Goal: Task Accomplishment & Management: Manage account settings

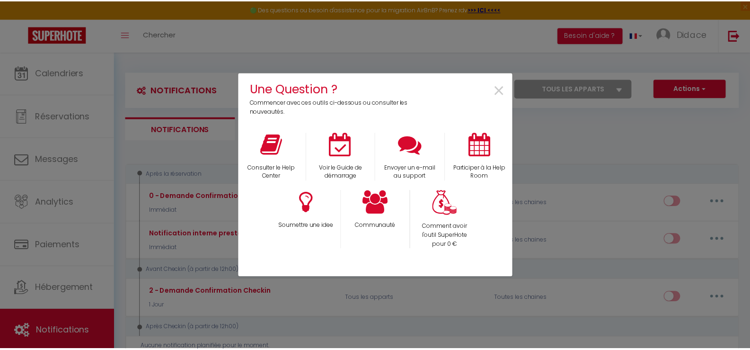
scroll to position [331, 0]
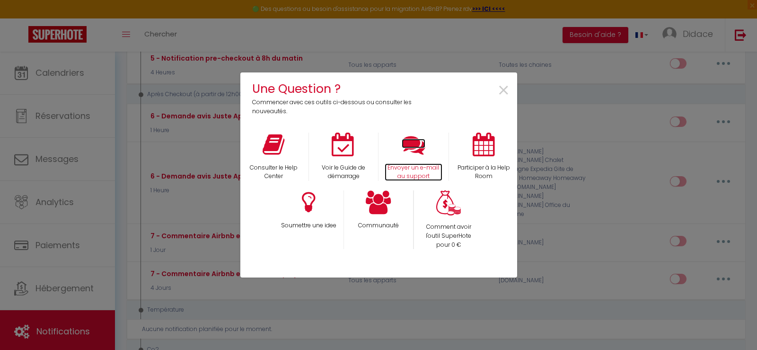
click at [413, 169] on p "Envoyer un e-mail au support" at bounding box center [414, 172] width 58 height 18
click at [575, 263] on div "Une Question ? Commencer avec ces outils ci-dessous ou consulter les nouveautés…" at bounding box center [378, 175] width 757 height 350
click at [505, 89] on span "×" at bounding box center [503, 91] width 13 height 30
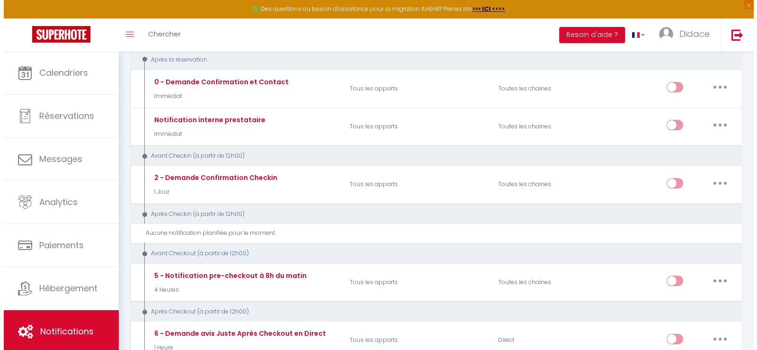
scroll to position [95, 0]
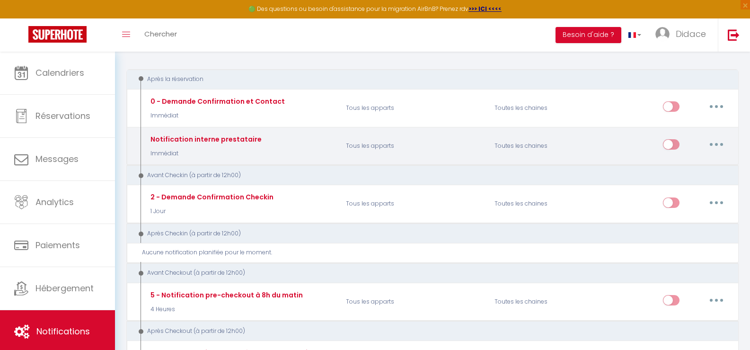
click at [715, 144] on icon "button" at bounding box center [716, 144] width 3 height 3
click at [676, 168] on link "Editer" at bounding box center [692, 166] width 70 height 16
type input "Notification interne prestataire"
select select "Immédiat"
select select
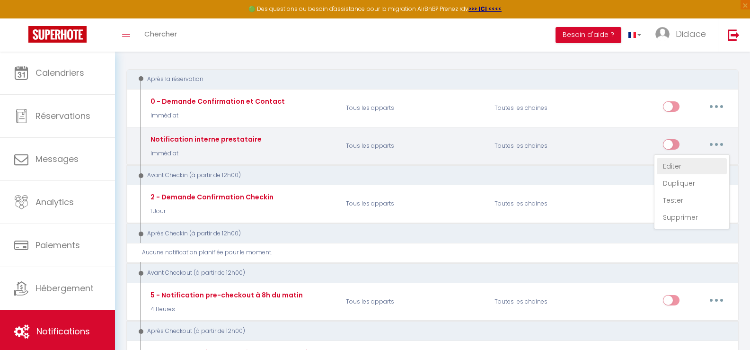
checkbox input "false"
radio input "true"
type input "Nouvelle réservation - [RENTAL:NAME] - [GUEST:NAME] - [CHECKING:DD-MM-YYYY] au …"
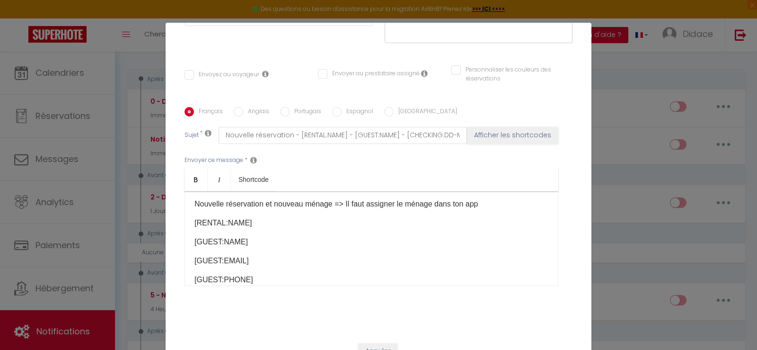
scroll to position [0, 0]
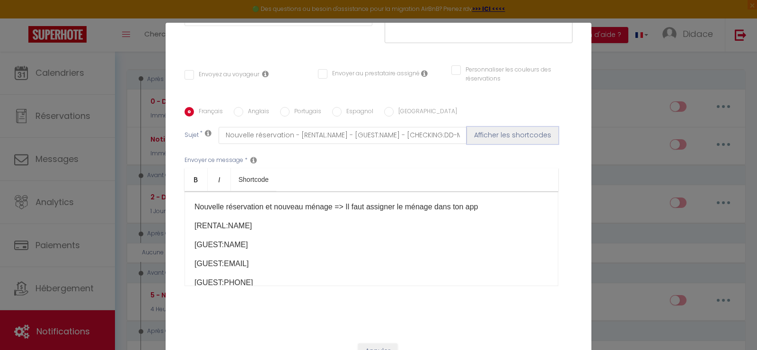
click at [486, 127] on button "Afficher les shortcodes" at bounding box center [512, 135] width 91 height 17
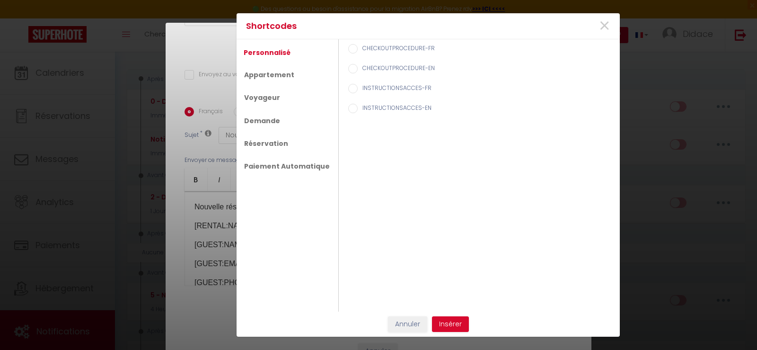
checkbox input "false"
click at [348, 51] on input "CHECKOUTPROCEDURE-FR" at bounding box center [352, 48] width 9 height 9
radio input "true"
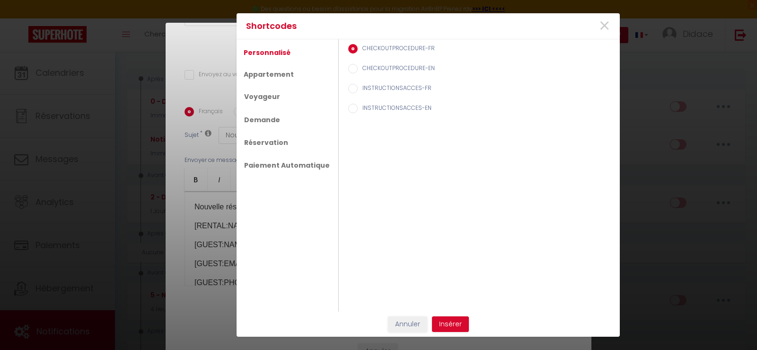
click at [348, 69] on input "CHECKOUTPROCEDURE-EN" at bounding box center [352, 68] width 9 height 9
radio input "true"
click at [452, 317] on button "Insérer" at bounding box center [450, 324] width 37 height 16
checkbox input "false"
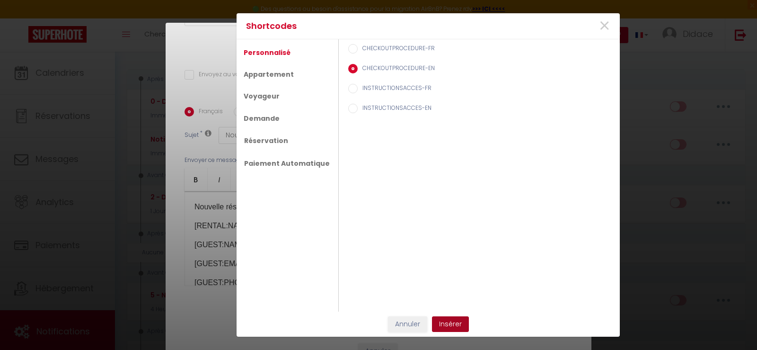
checkbox input "false"
type input "Nouvelle réservation - [RENTAL:NAME] - [GUEST:NAME] - [CHECKING:DD-MM-YYYY] au …"
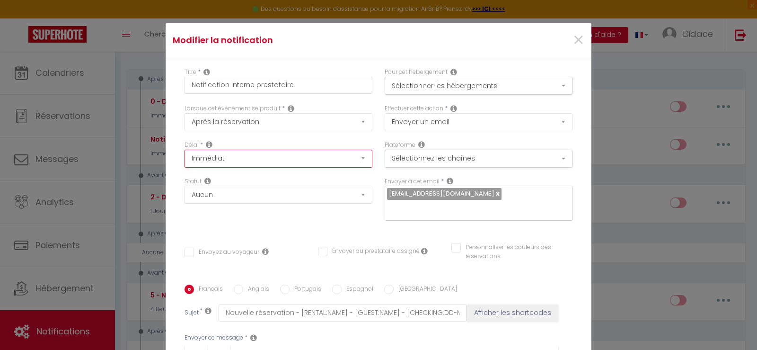
click at [355, 159] on select "Immédiat + 10 Minutes + 1 Heure + 2 Heures + 3 Heures + 4 Heures + 5 Heures + 6…" at bounding box center [279, 159] width 188 height 18
click at [610, 145] on div "Modifier la notification × Titre * Notification interne prestataire Pour cet hé…" at bounding box center [378, 175] width 757 height 350
click at [607, 104] on div "Modifier la notification × Titre * Notification interne prestataire Pour cet hé…" at bounding box center [378, 175] width 757 height 350
click at [573, 39] on span "×" at bounding box center [579, 40] width 12 height 28
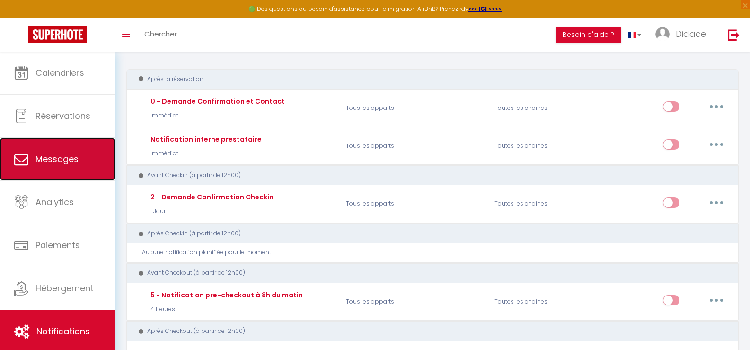
click at [55, 161] on span "Messages" at bounding box center [56, 159] width 43 height 12
select select "message"
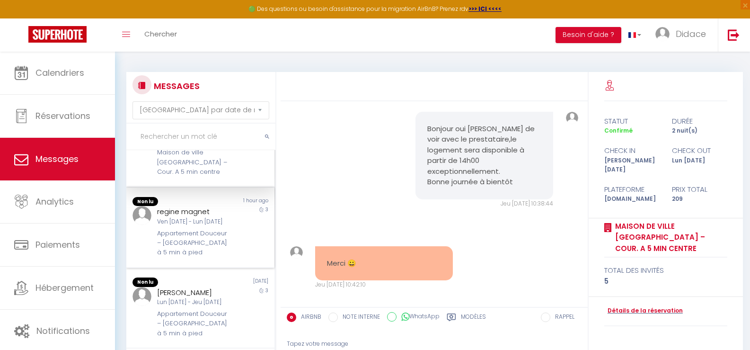
scroll to position [95, 0]
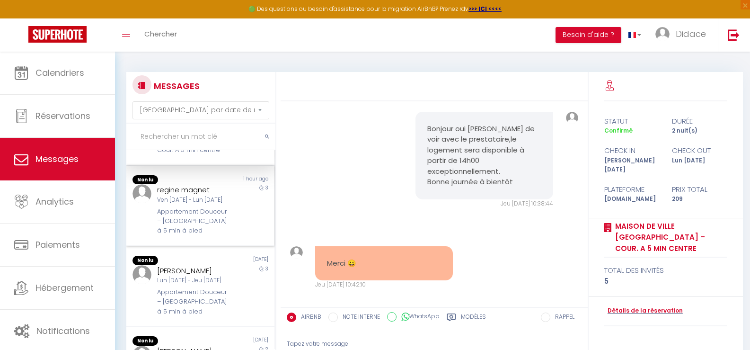
click at [193, 207] on div "Appartement Douceur – [GEOGRAPHIC_DATA] à 5 min à pied" at bounding box center [194, 221] width 74 height 29
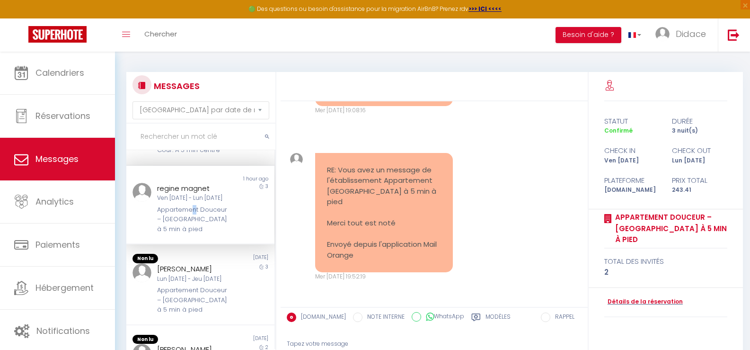
scroll to position [2069, 0]
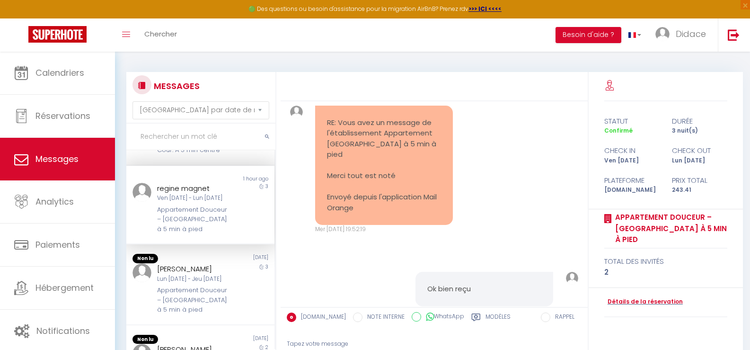
click at [179, 205] on div "Appartement Douceur – [GEOGRAPHIC_DATA] à 5 min à pied" at bounding box center [194, 219] width 74 height 29
click at [184, 194] on div "Ven [DATE] - Lun [DATE]" at bounding box center [194, 198] width 74 height 9
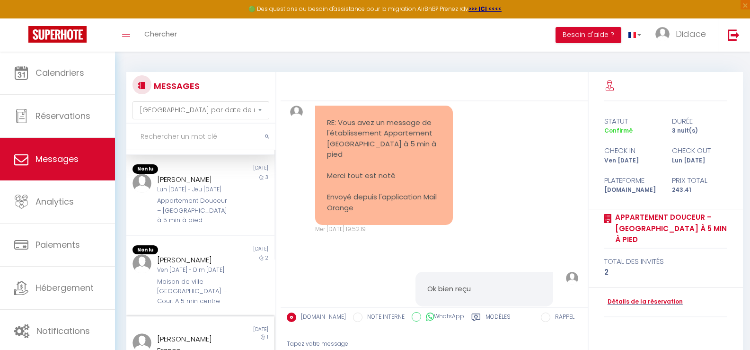
scroll to position [0, 0]
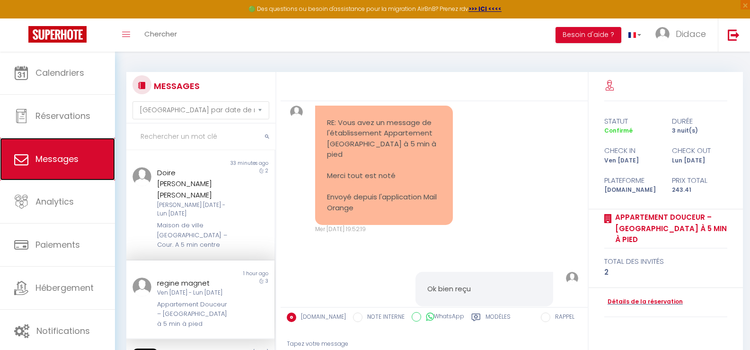
click at [49, 159] on span "Messages" at bounding box center [56, 159] width 43 height 12
click at [261, 110] on select "[GEOGRAPHIC_DATA] par date de réservation Trier par date de message" at bounding box center [201, 110] width 137 height 18
click at [319, 92] on div at bounding box center [434, 86] width 307 height 29
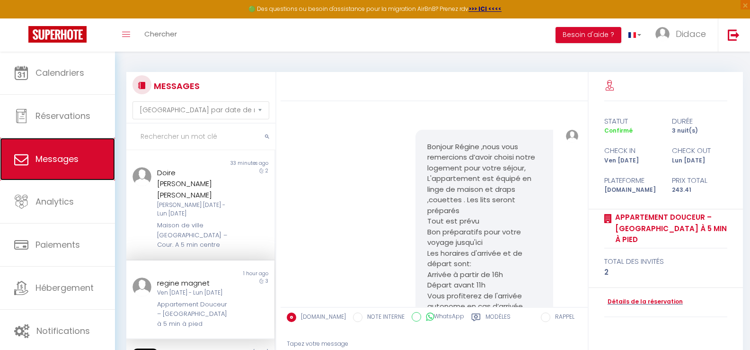
click at [53, 157] on span "Messages" at bounding box center [56, 159] width 43 height 12
click at [182, 189] on div "Doire [PERSON_NAME] [PERSON_NAME]" at bounding box center [194, 184] width 74 height 34
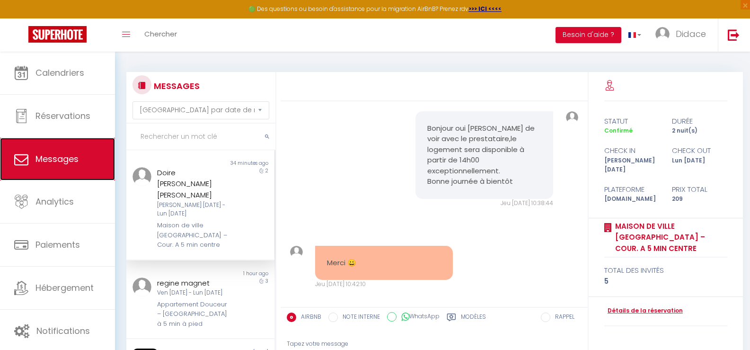
click at [60, 160] on span "Messages" at bounding box center [56, 159] width 43 height 12
click at [45, 157] on span "Messages" at bounding box center [56, 159] width 43 height 12
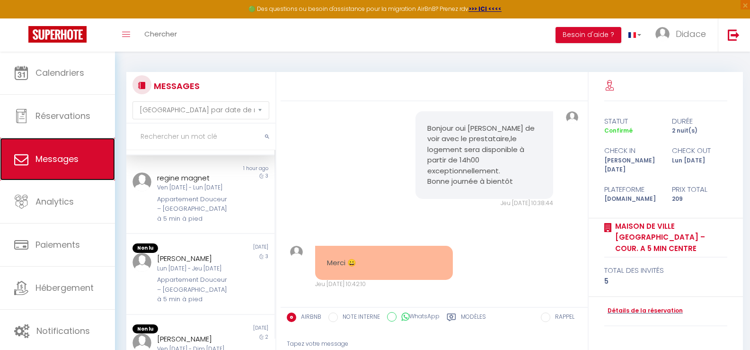
scroll to position [142, 0]
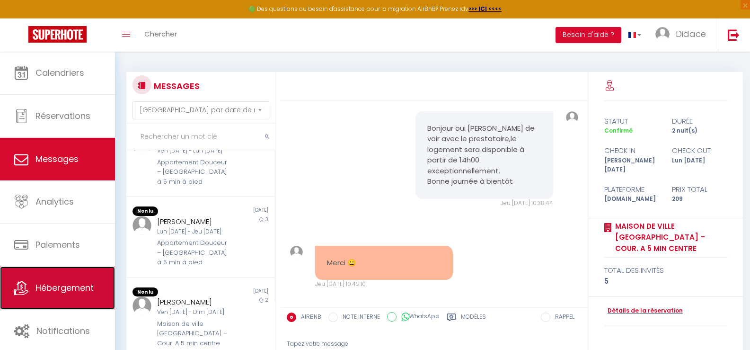
click at [66, 289] on span "Hébergement" at bounding box center [64, 288] width 58 height 12
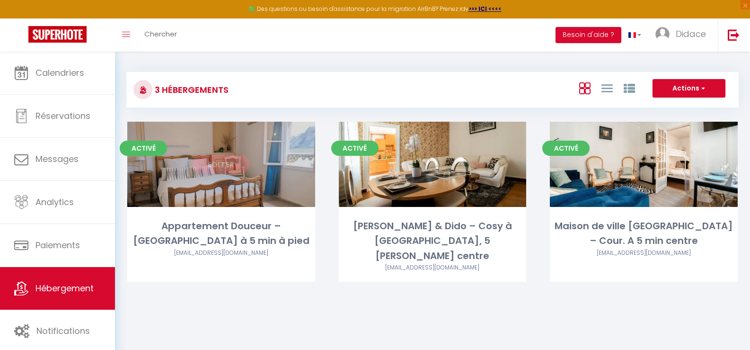
click at [222, 178] on div "Editer" at bounding box center [221, 164] width 188 height 85
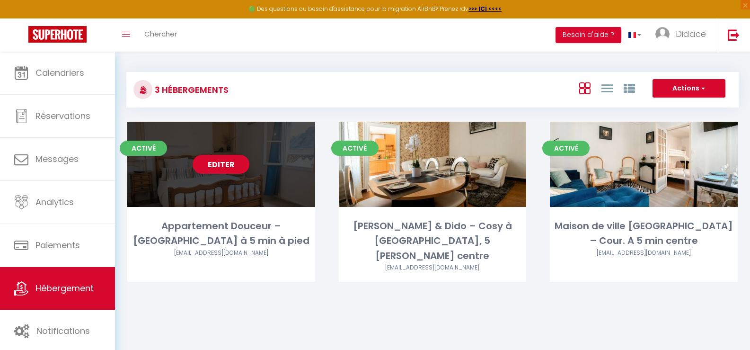
click at [221, 187] on div "Editer" at bounding box center [221, 164] width 188 height 85
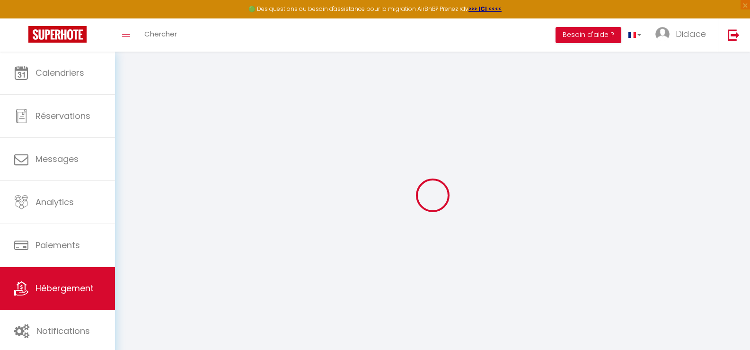
select select
checkbox input "false"
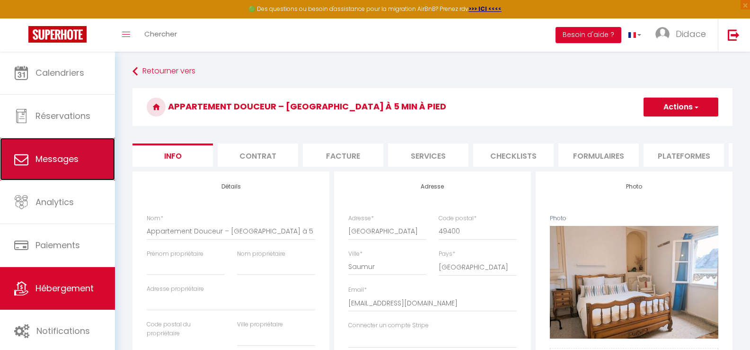
click at [59, 159] on span "Messages" at bounding box center [56, 159] width 43 height 12
select select "message"
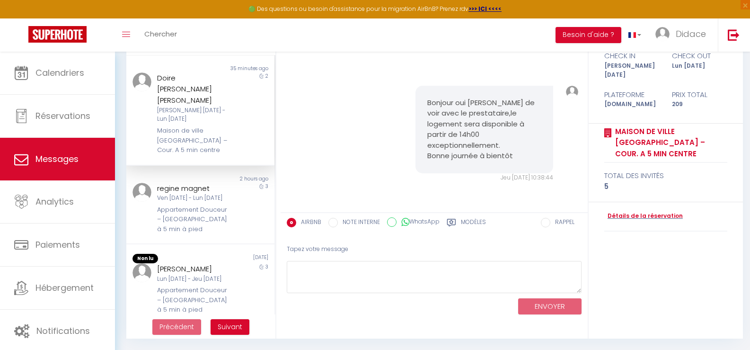
scroll to position [651, 0]
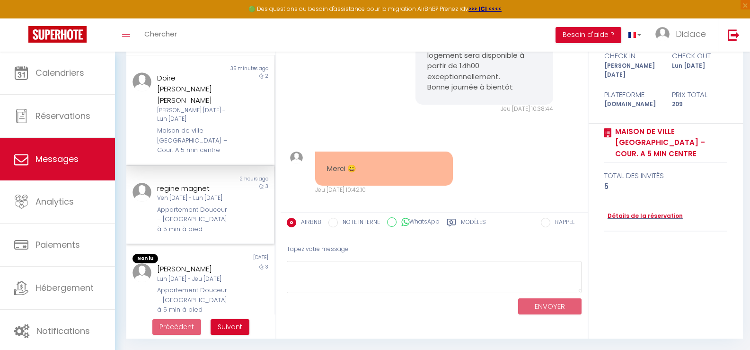
click at [199, 205] on div "Appartement Douceur – [GEOGRAPHIC_DATA] à 5 min à pied" at bounding box center [194, 219] width 74 height 29
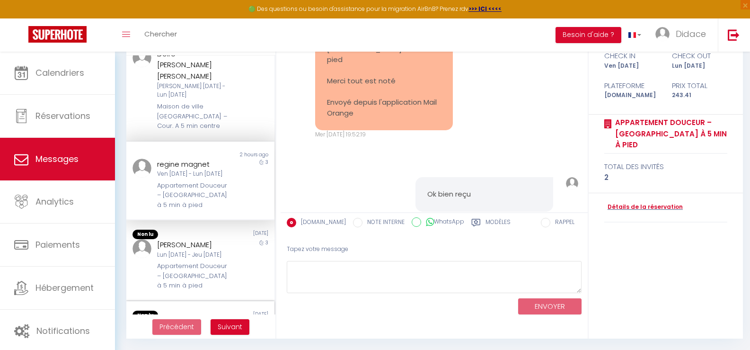
scroll to position [47, 0]
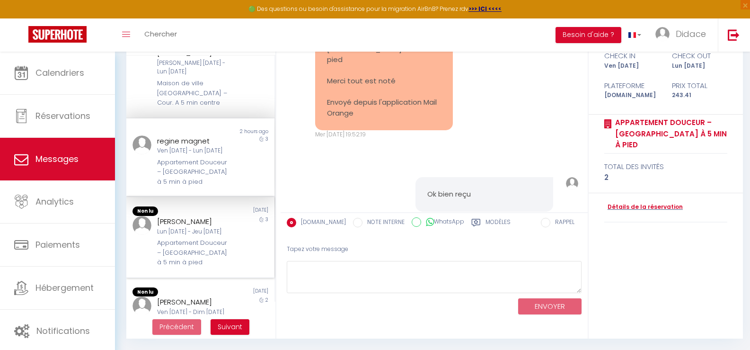
click at [188, 238] on div "Appartement Douceur – [GEOGRAPHIC_DATA] à 5 min à pied" at bounding box center [194, 252] width 74 height 29
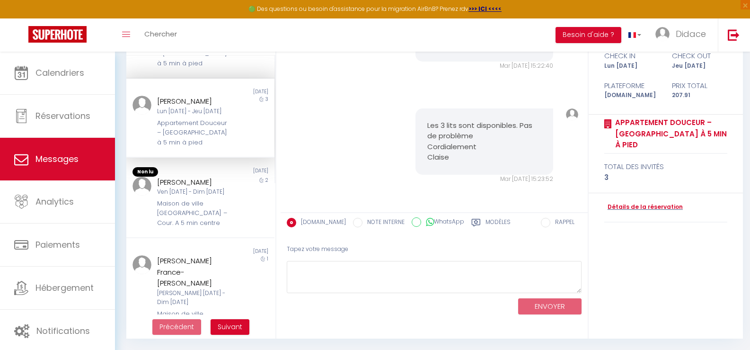
scroll to position [189, 0]
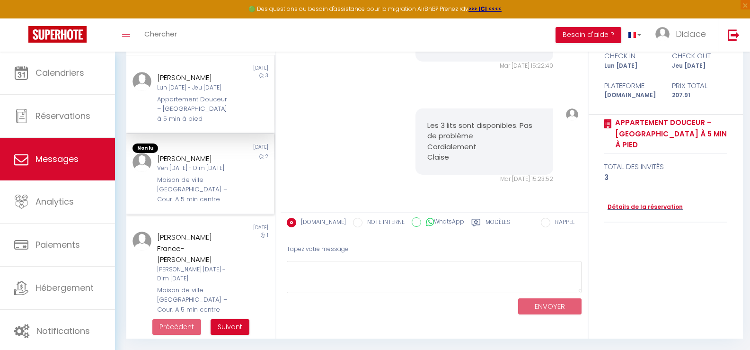
click at [191, 175] on div "Maison de ville [GEOGRAPHIC_DATA] – Cour. A 5 min centre" at bounding box center [194, 189] width 74 height 29
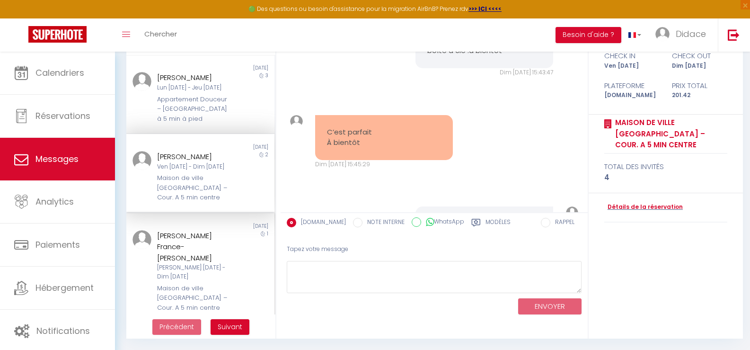
scroll to position [276, 0]
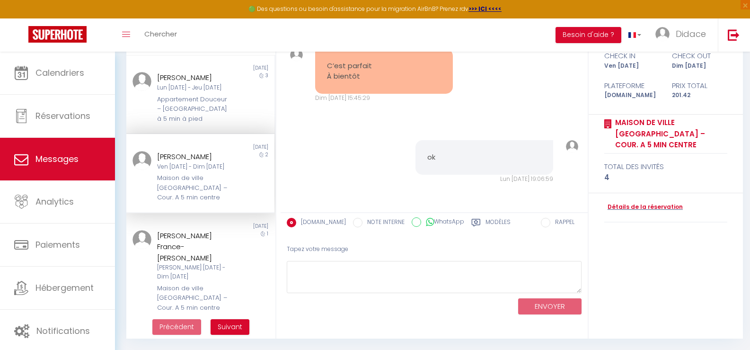
click at [177, 173] on div "Maison de ville [GEOGRAPHIC_DATA] – Cour. A 5 min centre" at bounding box center [194, 187] width 74 height 29
click at [186, 263] on div "[PERSON_NAME] [DATE] - Dim [DATE]" at bounding box center [194, 272] width 74 height 18
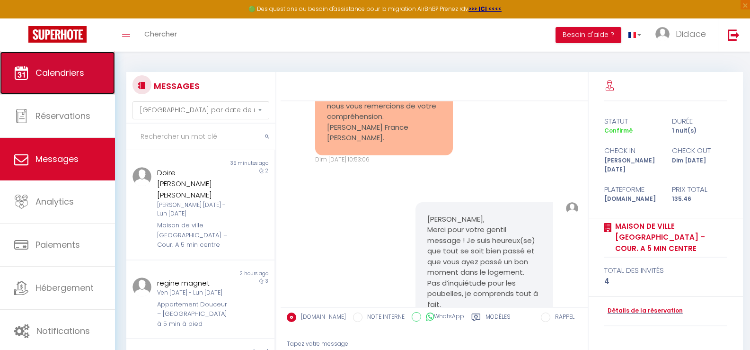
click at [65, 77] on span "Calendriers" at bounding box center [59, 73] width 49 height 12
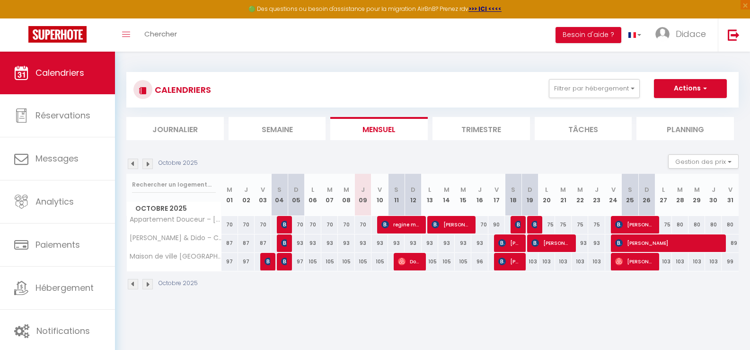
click at [148, 164] on img at bounding box center [147, 164] width 10 height 10
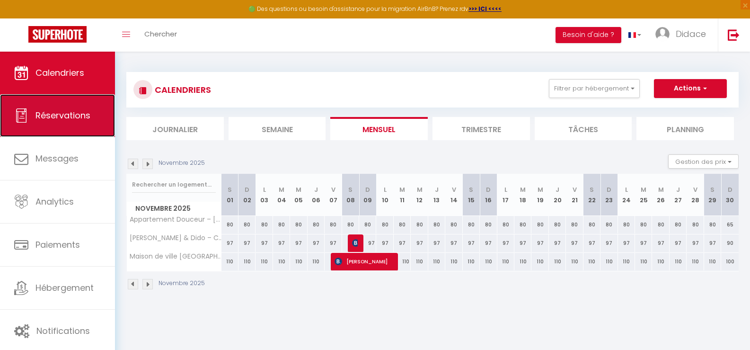
click at [72, 115] on span "Réservations" at bounding box center [62, 115] width 55 height 12
select select "not_cancelled"
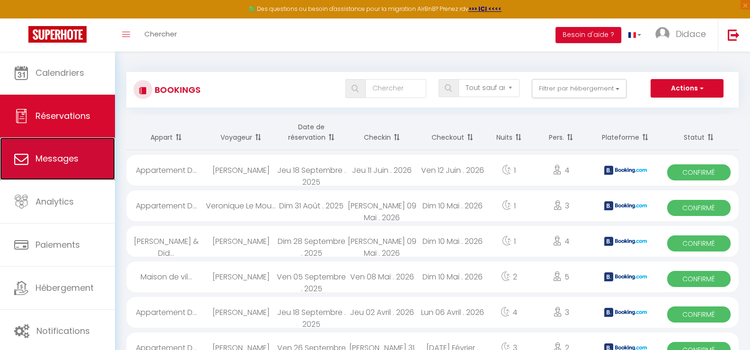
click at [55, 159] on span "Messages" at bounding box center [56, 158] width 43 height 12
select select "message"
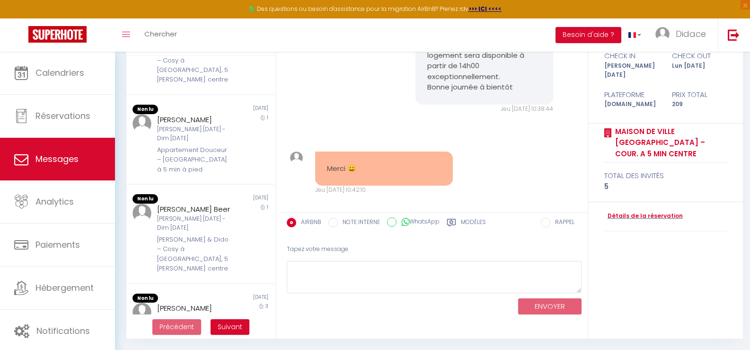
scroll to position [596, 0]
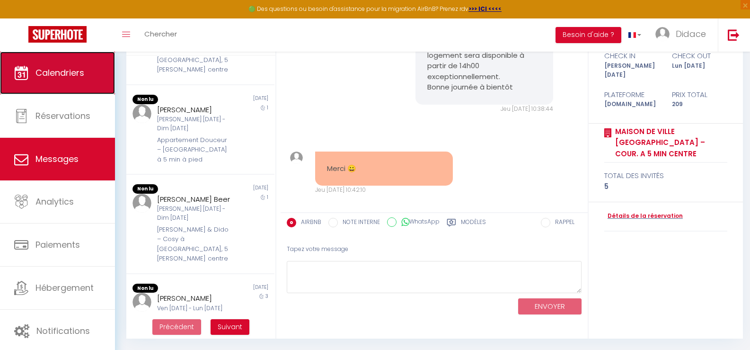
click at [56, 75] on span "Calendriers" at bounding box center [59, 73] width 49 height 12
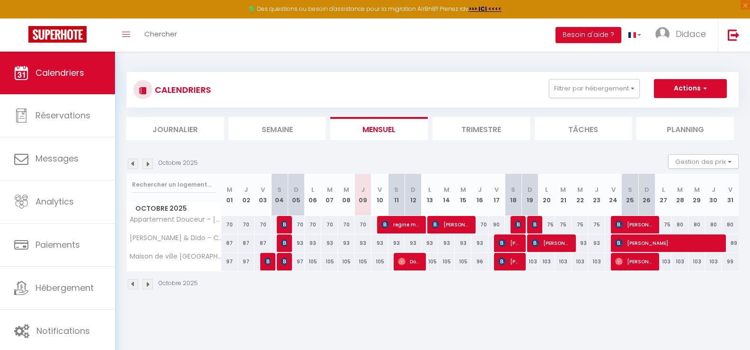
click at [480, 129] on li "Trimestre" at bounding box center [482, 128] width 98 height 23
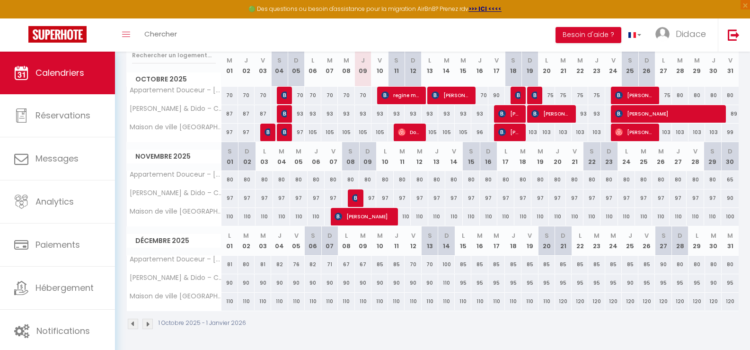
scroll to position [130, 0]
click at [359, 217] on span "[PERSON_NAME]" at bounding box center [362, 216] width 55 height 18
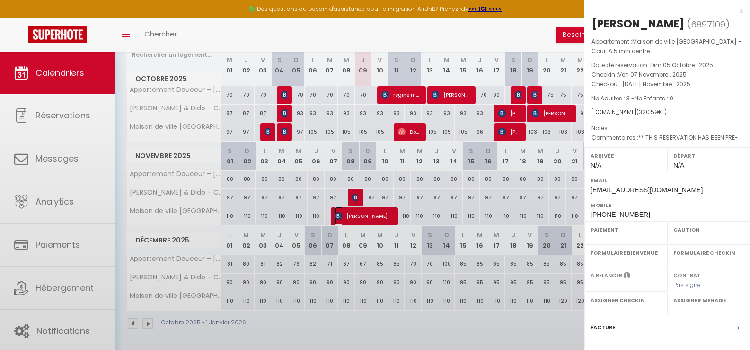
select select "OK"
select select "KO"
select select "0"
select select "1"
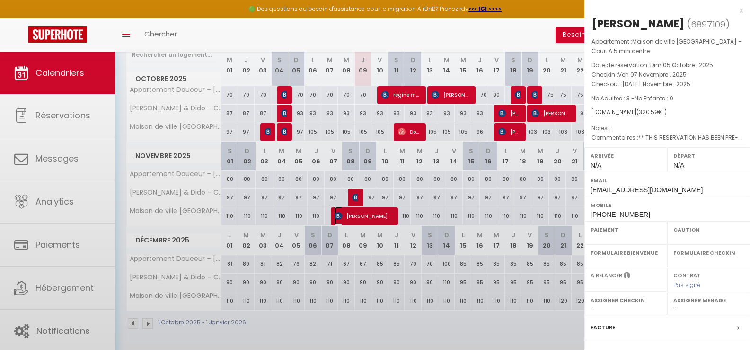
select select
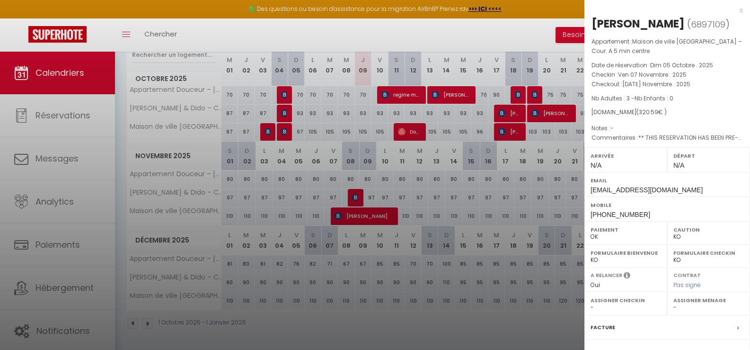
click at [540, 339] on div at bounding box center [375, 175] width 750 height 350
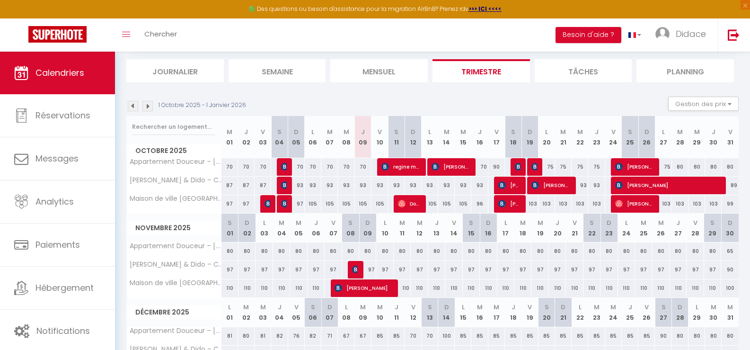
scroll to position [95, 0]
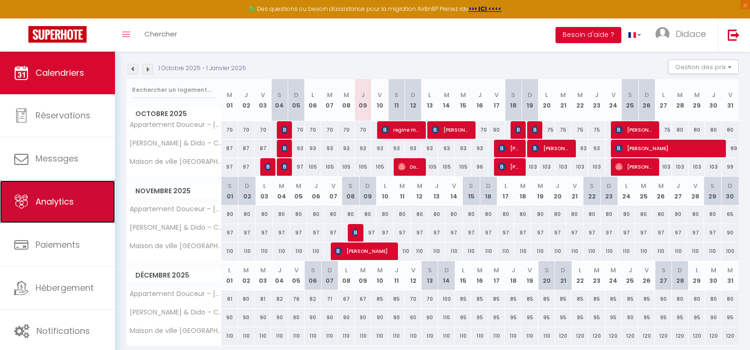
click at [58, 199] on span "Analytics" at bounding box center [54, 201] width 38 height 12
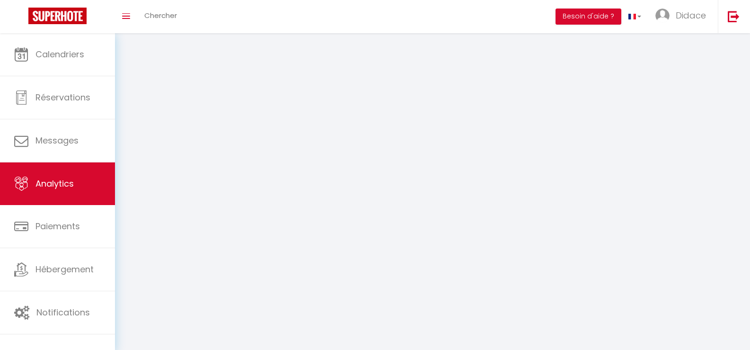
select select "2025"
select select "10"
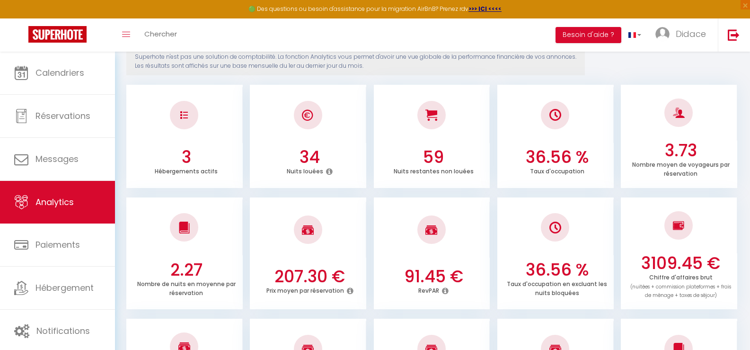
scroll to position [47, 0]
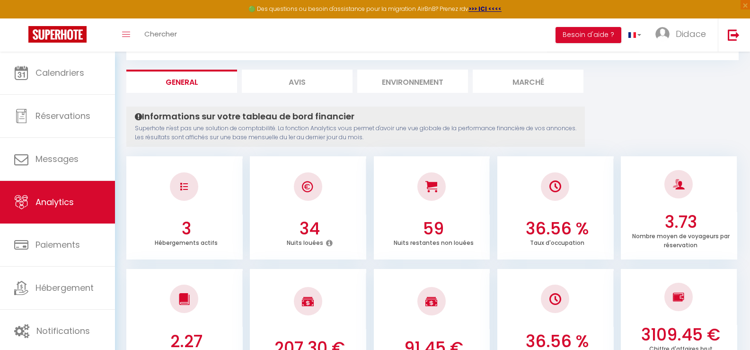
click at [294, 82] on li "Avis" at bounding box center [297, 81] width 111 height 23
select select "2025"
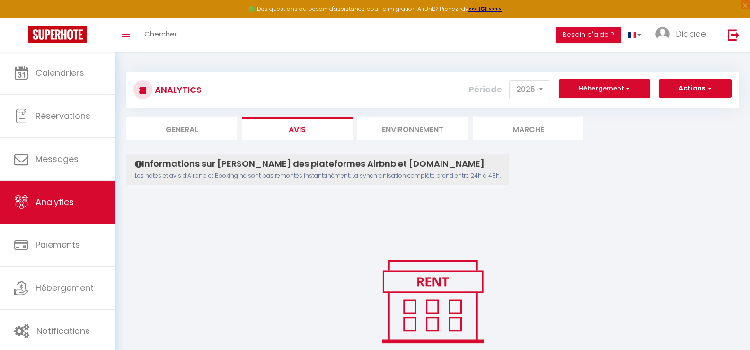
click at [415, 130] on li "Environnement" at bounding box center [412, 128] width 111 height 23
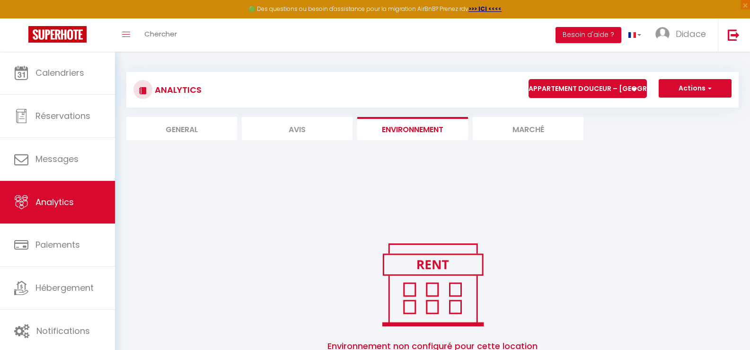
select select "2025"
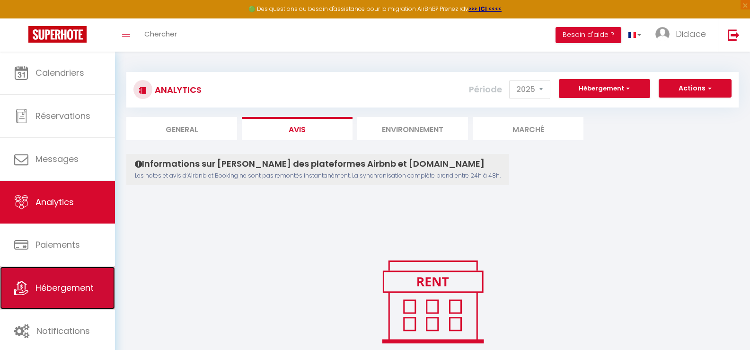
click at [58, 286] on span "Hébergement" at bounding box center [64, 288] width 58 height 12
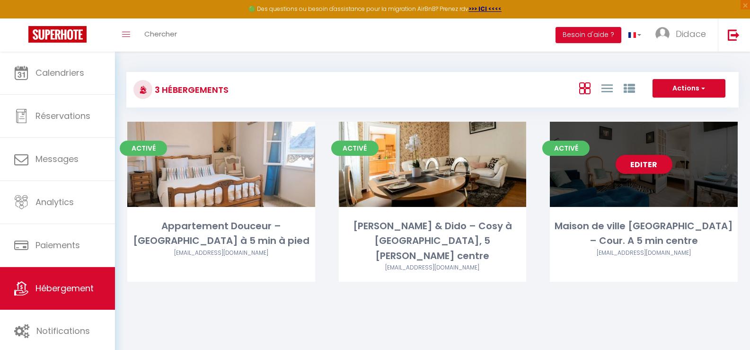
click at [634, 174] on div "Editer" at bounding box center [644, 164] width 188 height 85
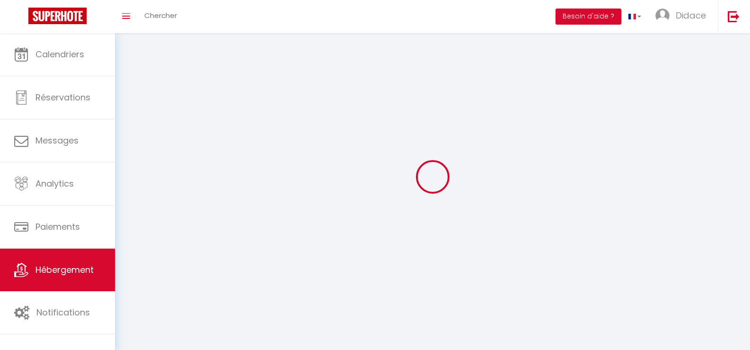
select select "1"
select select "28"
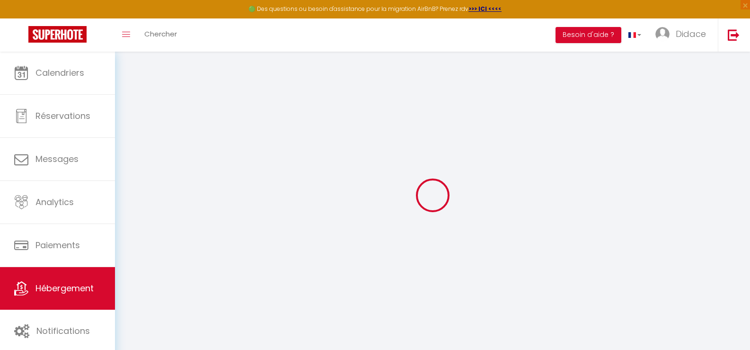
select select
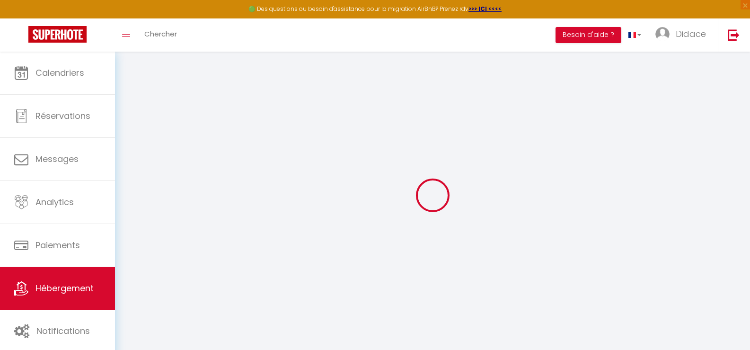
select select
checkbox input "false"
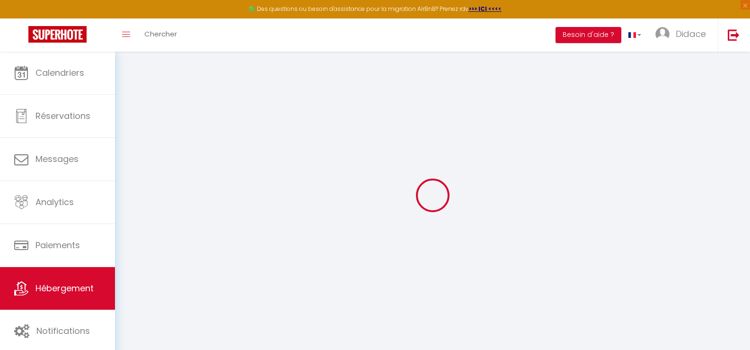
select select
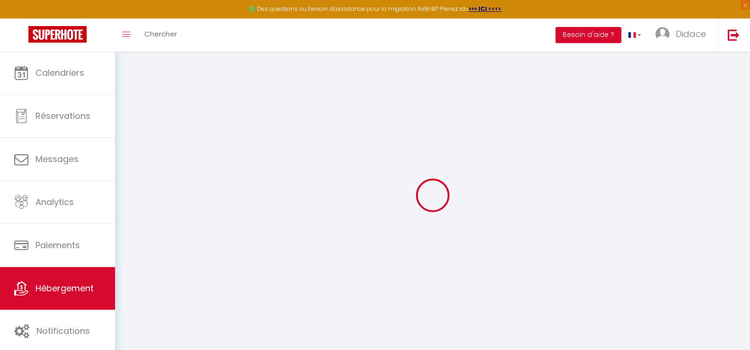
select select
checkbox input "false"
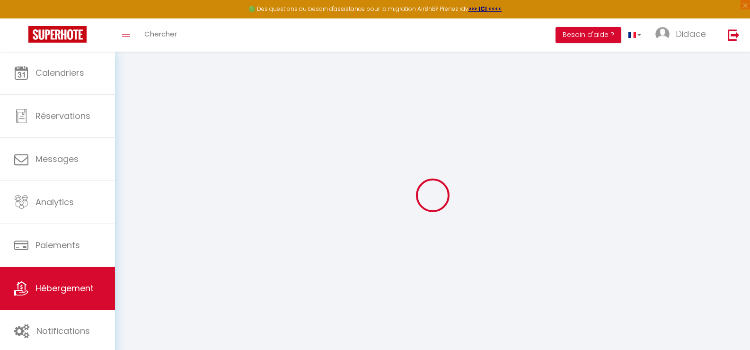
checkbox input "false"
select select
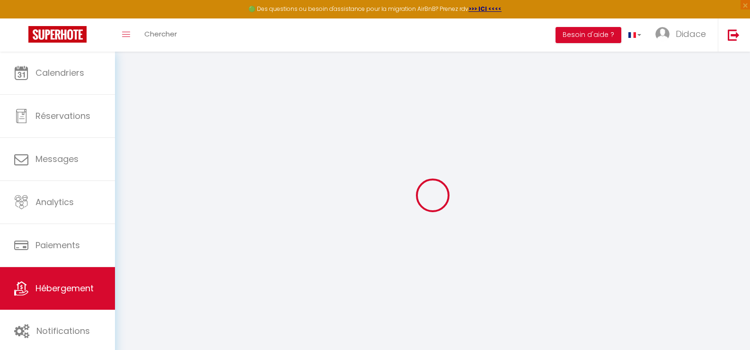
select select
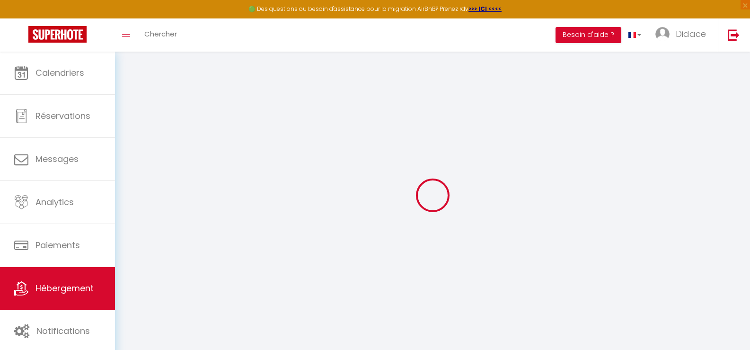
checkbox input "false"
select select
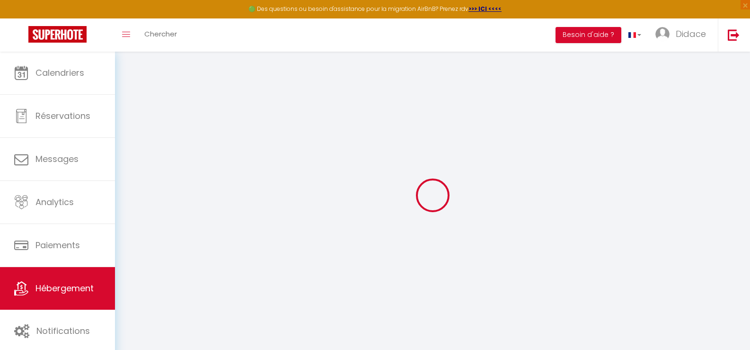
select select
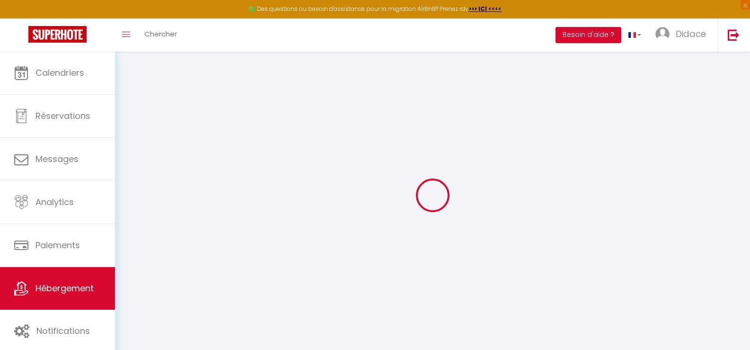
select select
checkbox input "false"
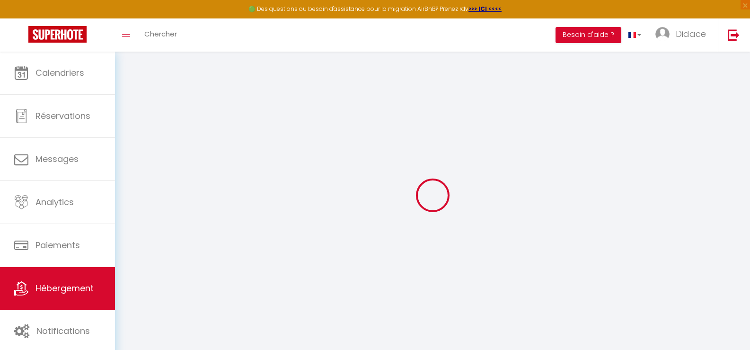
checkbox input "false"
select select
type input "Maison de ville [GEOGRAPHIC_DATA] – Cour. A 5 min centre"
select select "houses"
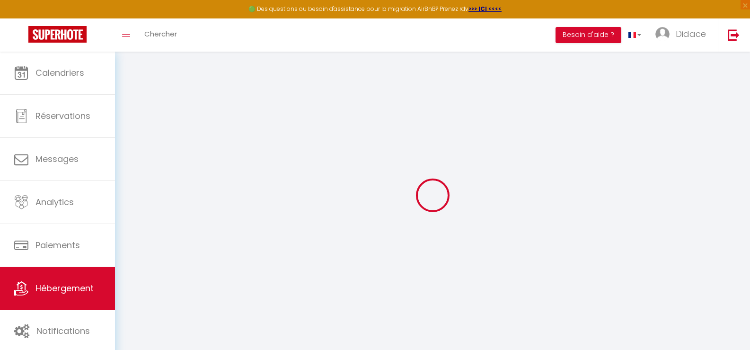
select select "5"
select select "2"
type input "90"
type input "20"
select select
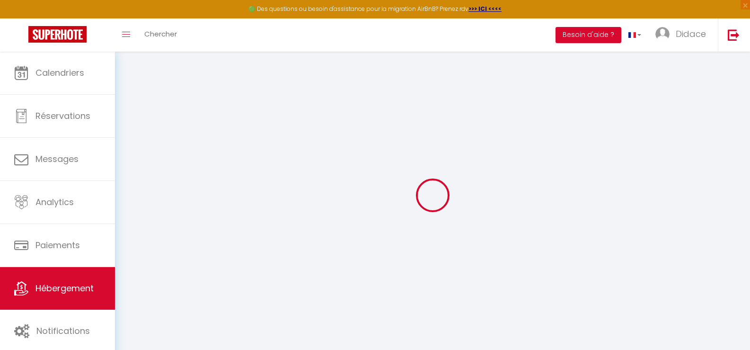
select select
type input "[GEOGRAPHIC_DATA]"
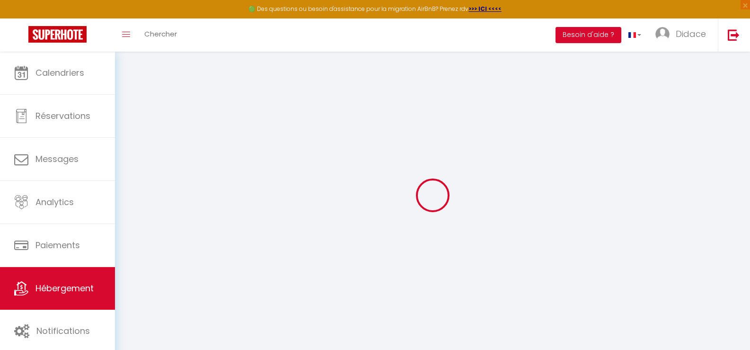
type input "49400"
type input "Saumur"
type input "[EMAIL_ADDRESS][DOMAIN_NAME]"
select select
checkbox input "false"
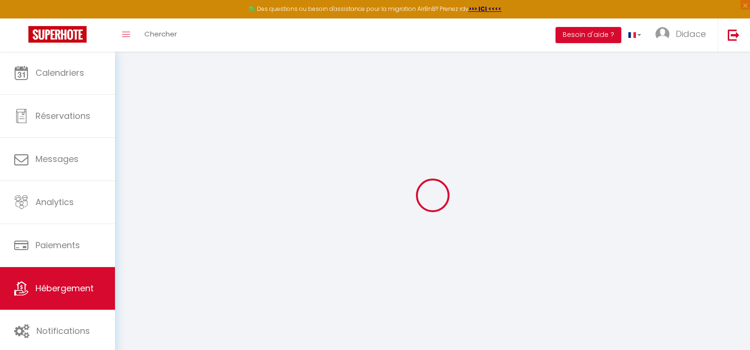
checkbox input "false"
select select
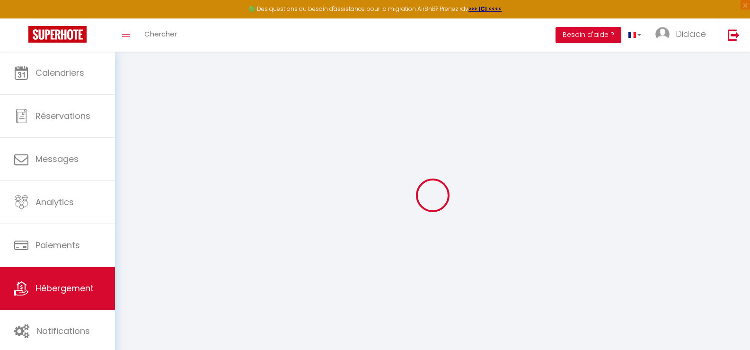
type input "0"
select select
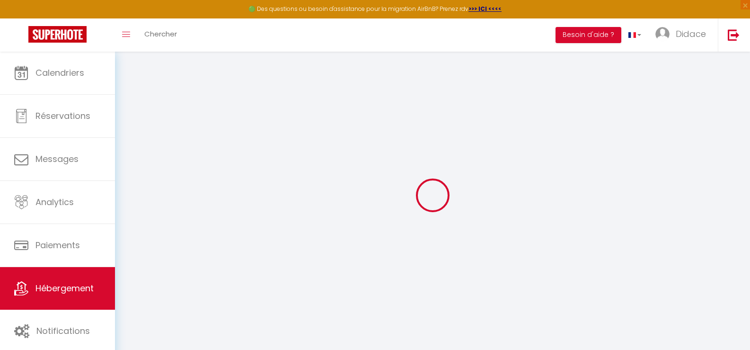
select select
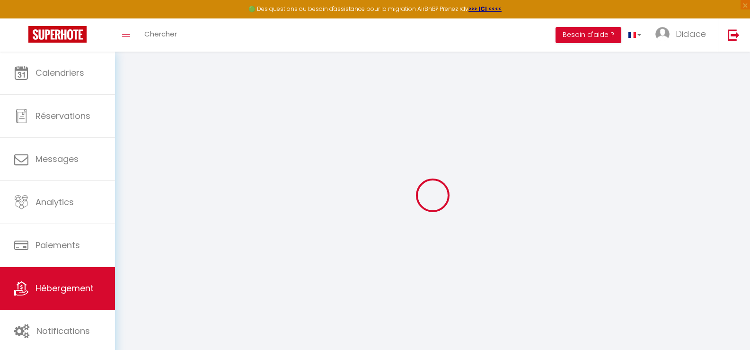
checkbox input "false"
select select
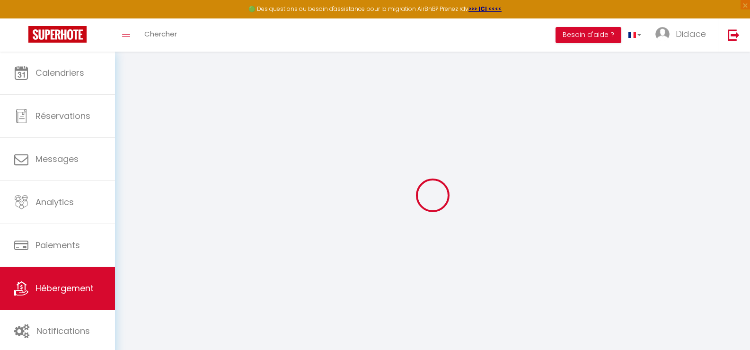
select select
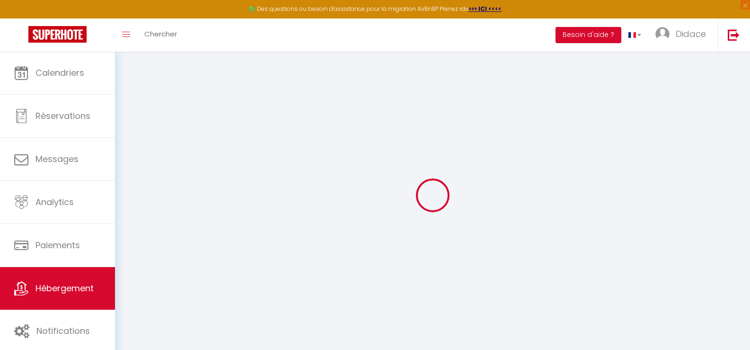
checkbox input "false"
select select "townhouse"
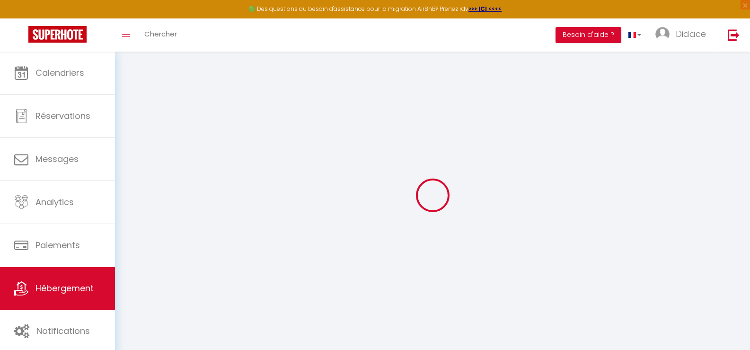
select select
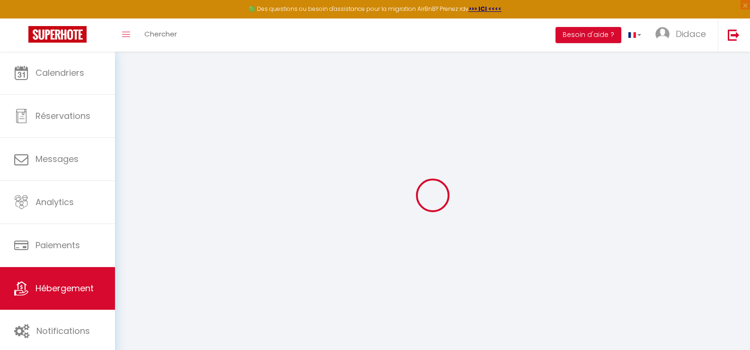
select select
checkbox input "false"
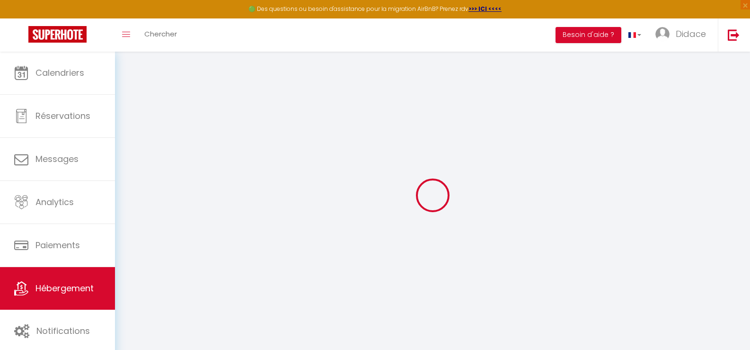
select select
checkbox input "false"
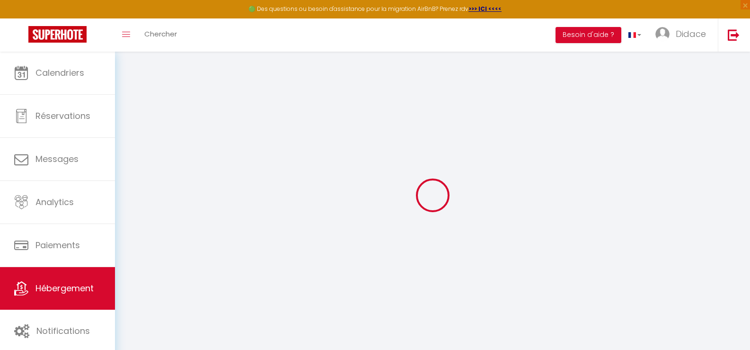
select select "16:00"
select select "23:45"
select select "11:00"
select select "30"
select select "120"
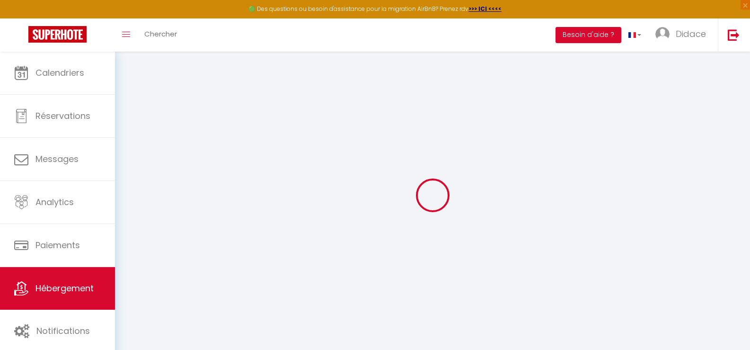
select select
checkbox input "false"
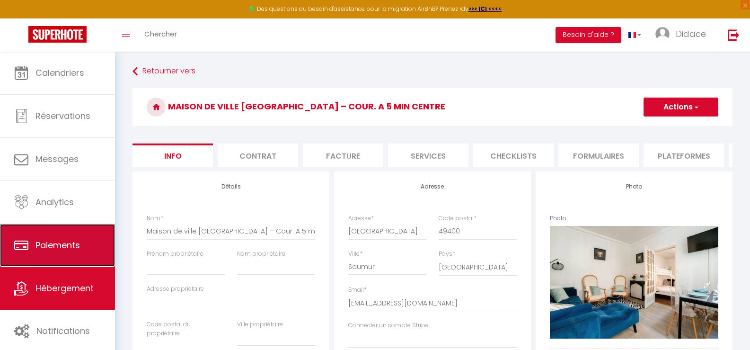
click at [58, 244] on span "Paiements" at bounding box center [57, 245] width 44 height 12
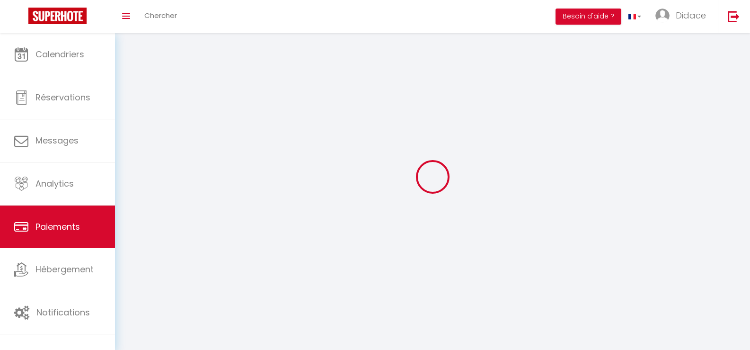
select select "2"
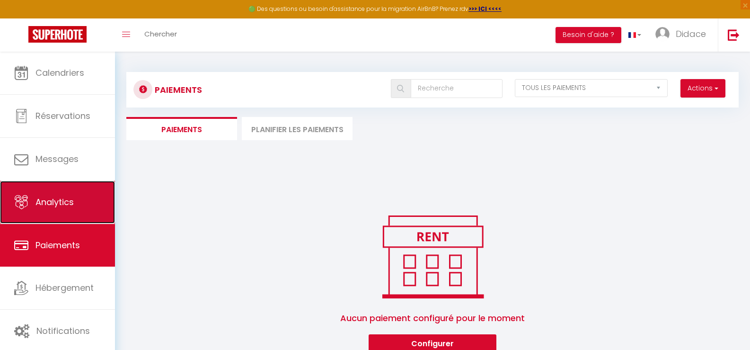
click at [50, 205] on span "Analytics" at bounding box center [54, 202] width 38 height 12
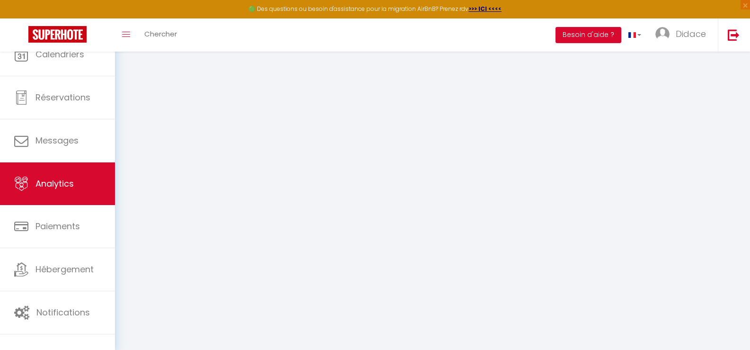
select select "2025"
select select "10"
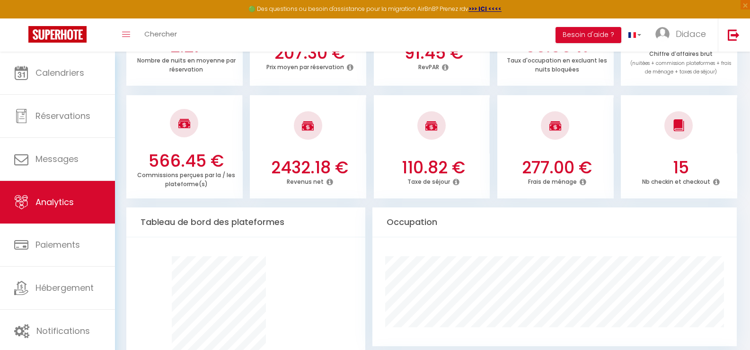
scroll to position [331, 0]
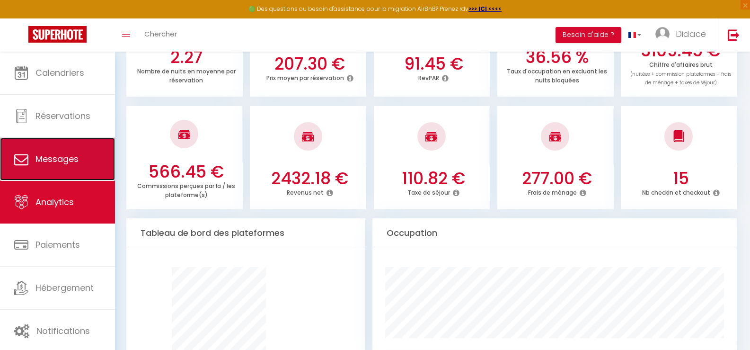
click at [54, 160] on span "Messages" at bounding box center [56, 159] width 43 height 12
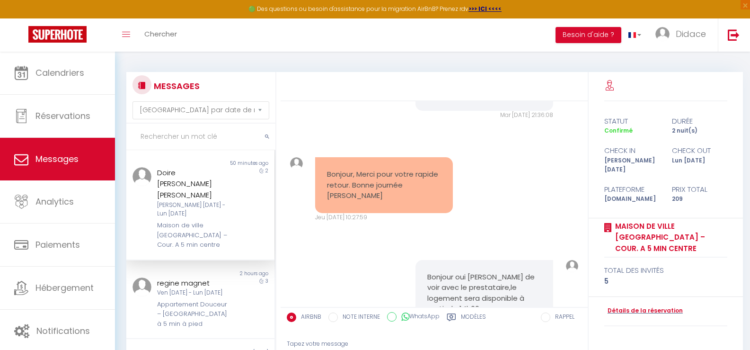
scroll to position [462, 0]
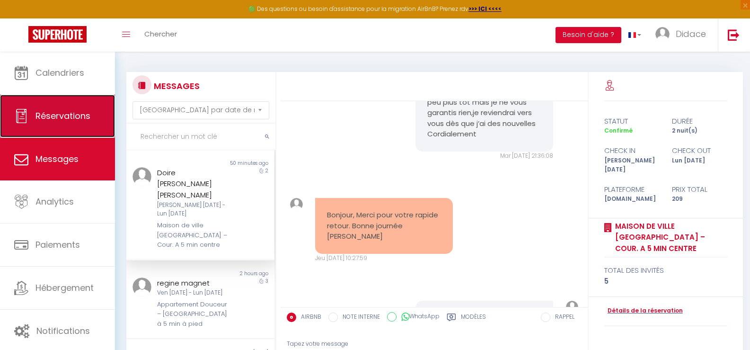
click at [56, 115] on span "Réservations" at bounding box center [62, 116] width 55 height 12
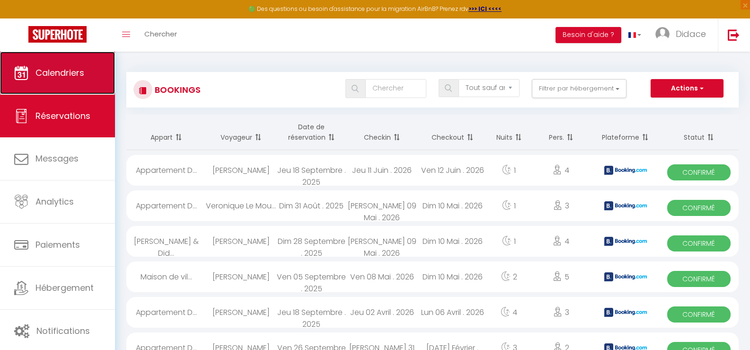
click at [76, 77] on span "Calendriers" at bounding box center [59, 73] width 49 height 12
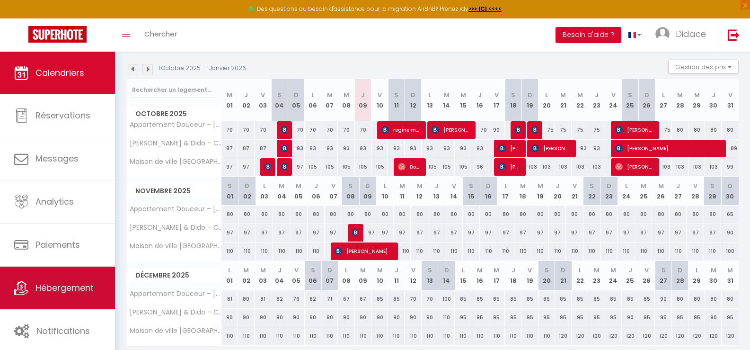
scroll to position [130, 0]
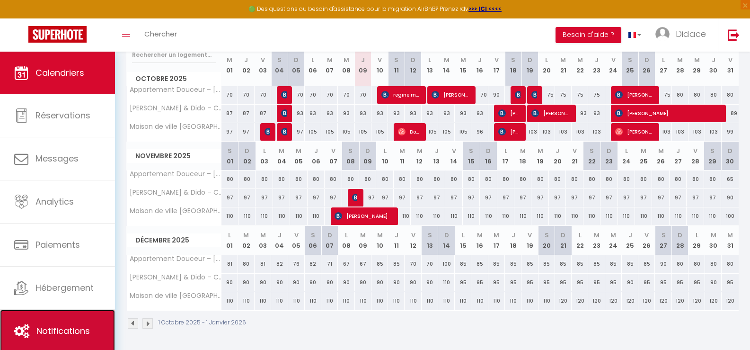
click at [63, 332] on span "Notifications" at bounding box center [62, 331] width 53 height 12
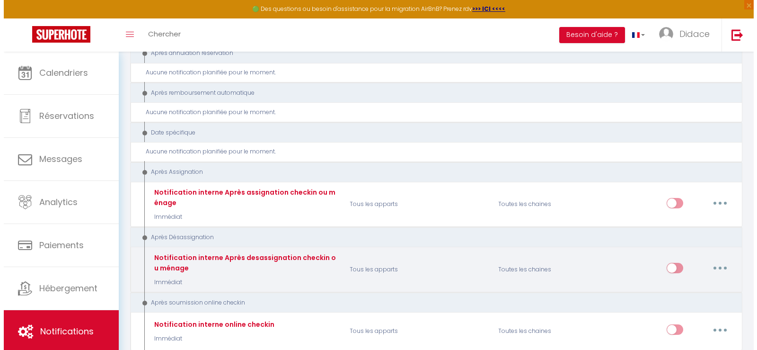
scroll to position [1252, 0]
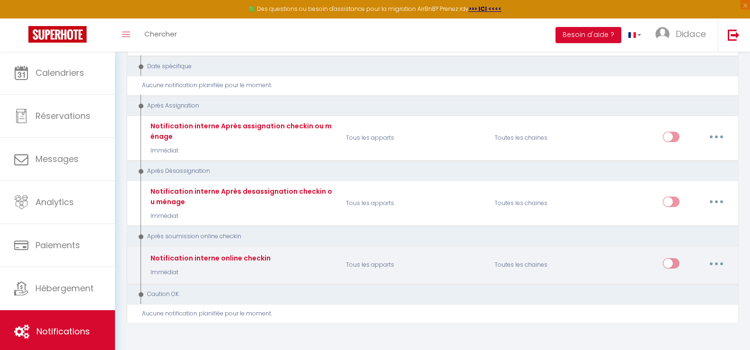
click at [716, 256] on button "button" at bounding box center [716, 263] width 27 height 15
click at [670, 277] on link "Editer" at bounding box center [692, 285] width 70 height 16
type input "Notification interne online checkin"
select select "23"
select select "Immédiat"
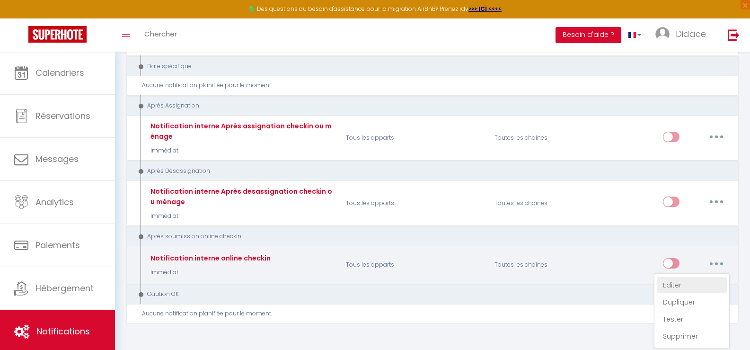
select select
checkbox input "false"
radio input "true"
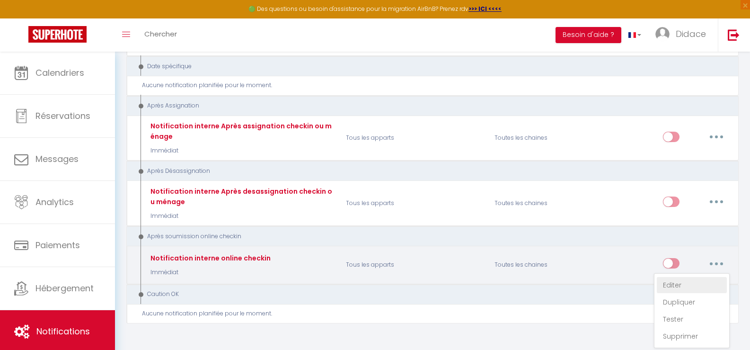
type input "Notification online checkin - [RENTAL:NAME] - [GUEST:NAME] - [BOOKING:ID]"
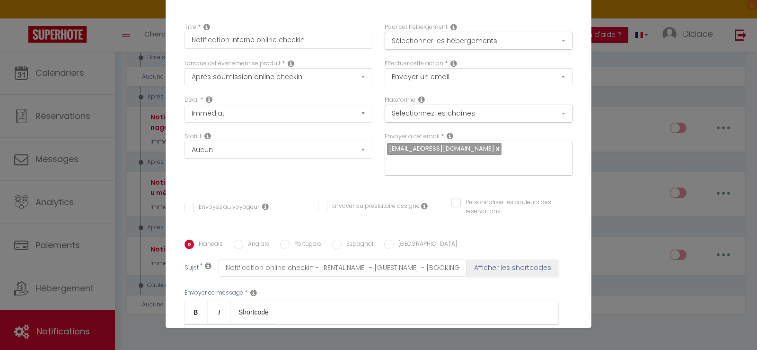
scroll to position [0, 0]
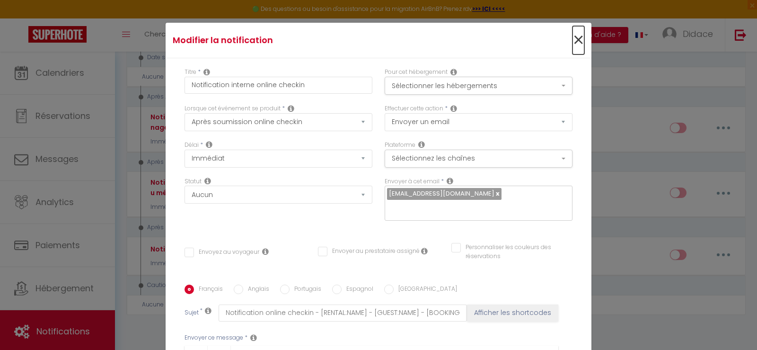
click at [573, 42] on span "×" at bounding box center [579, 40] width 12 height 28
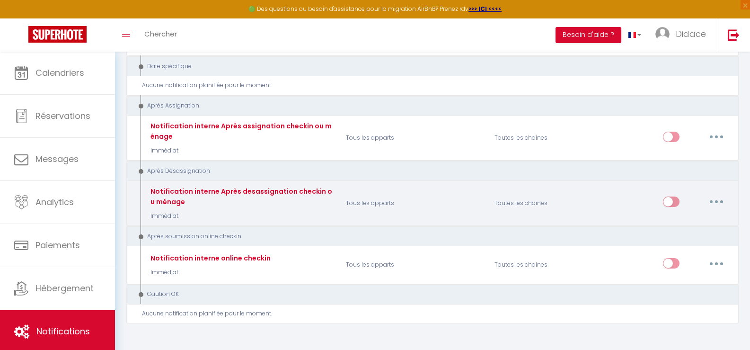
click at [718, 200] on icon "button" at bounding box center [716, 201] width 3 height 3
click at [670, 215] on link "Editer" at bounding box center [692, 223] width 70 height 16
type input "Notification interne Après desassignation checkin ou ménage"
select select "22"
checkbox input "false"
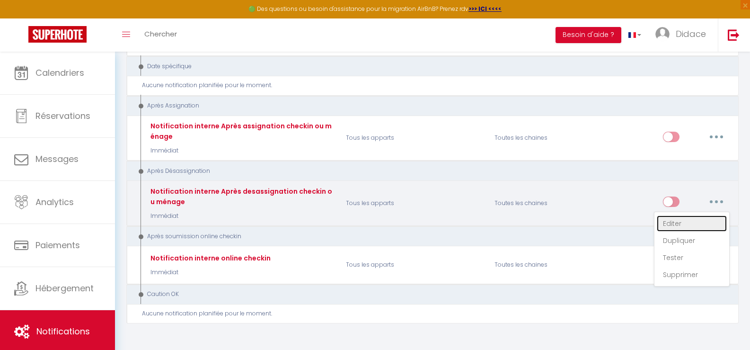
checkbox input "false"
type input "Notification Après desassignation checkin ou ménage - [RENTAL:NAME] - [GUEST:NA…"
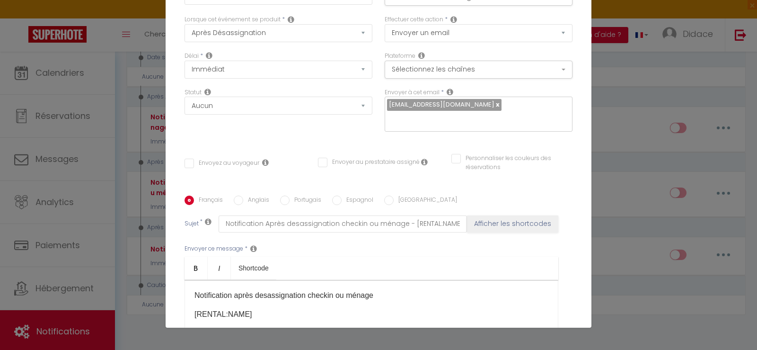
scroll to position [35, 0]
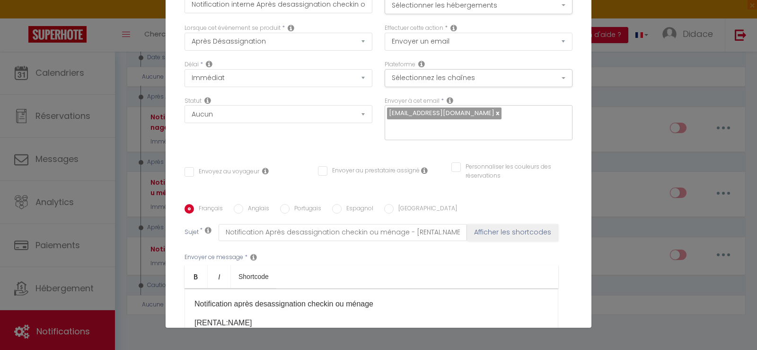
click at [617, 240] on div "Modifier la notification × Titre * Notification interne Après desassignation ch…" at bounding box center [378, 175] width 757 height 350
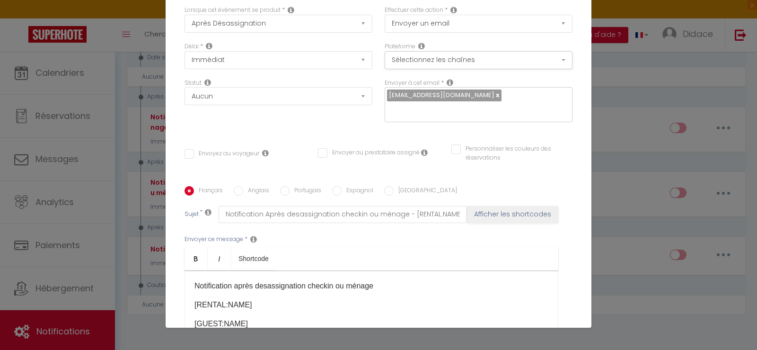
scroll to position [54, 0]
click at [621, 248] on div "Modifier la notification × Titre * Notification interne Après desassignation ch…" at bounding box center [378, 175] width 757 height 350
click at [597, 243] on div "Modifier la notification × Titre * Notification interne Après desassignation ch…" at bounding box center [378, 175] width 757 height 350
click at [119, 186] on div "Modifier la notification × Titre * Notification interne Après desassignation ch…" at bounding box center [378, 175] width 757 height 350
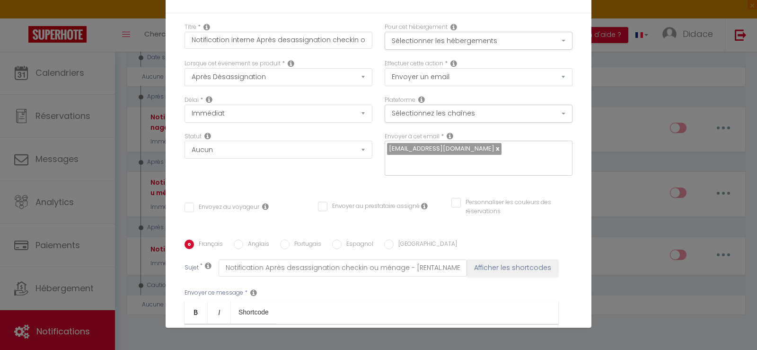
click at [630, 81] on div "Modifier la notification × Titre * Notification interne Après desassignation ch…" at bounding box center [378, 175] width 757 height 350
click at [625, 80] on div "Modifier la notification × Titre * Notification interne Après desassignation ch…" at bounding box center [378, 175] width 757 height 350
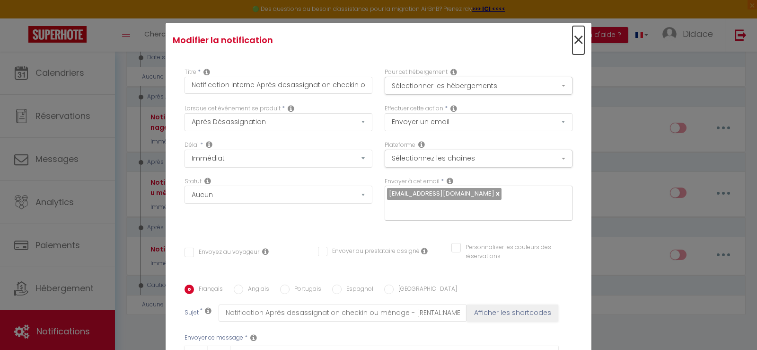
click at [573, 41] on span "×" at bounding box center [579, 40] width 12 height 28
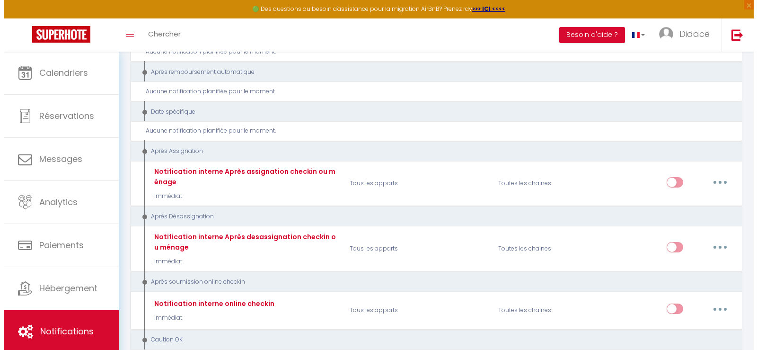
scroll to position [1157, 0]
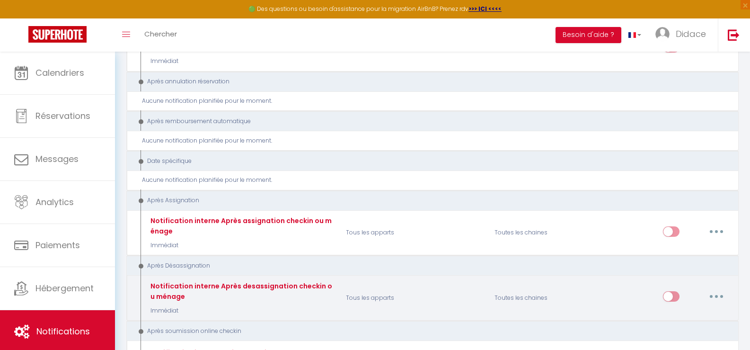
click at [710, 289] on button "button" at bounding box center [716, 296] width 27 height 15
click at [672, 310] on link "Editer" at bounding box center [692, 318] width 70 height 16
checkbox input "false"
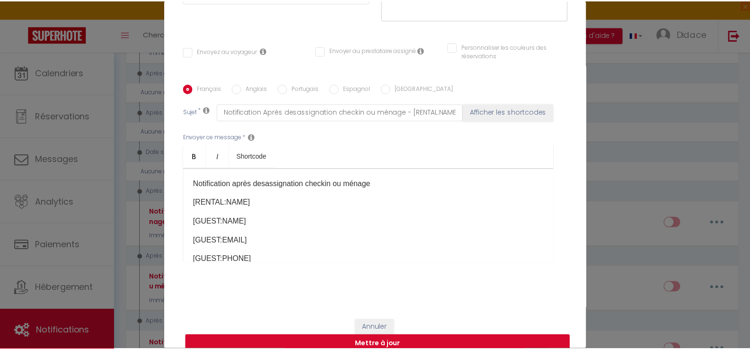
scroll to position [45, 0]
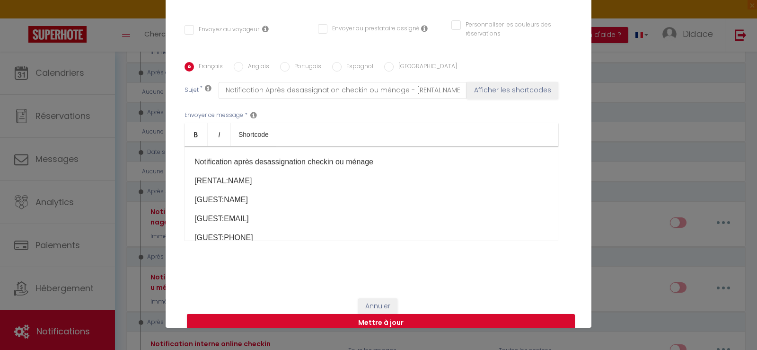
click at [630, 154] on div "Modifier la notification × Titre * Notification interne Après desassignation ch…" at bounding box center [378, 175] width 757 height 350
click at [629, 199] on div "Modifier la notification × Titre * Notification interne Après desassignation ch…" at bounding box center [378, 175] width 757 height 350
click at [124, 257] on div "Modifier la notification × Titre * Notification interne Après desassignation ch…" at bounding box center [378, 175] width 757 height 350
click at [613, 184] on div "Modifier la notification × Titre * Notification interne Après desassignation ch…" at bounding box center [378, 175] width 757 height 350
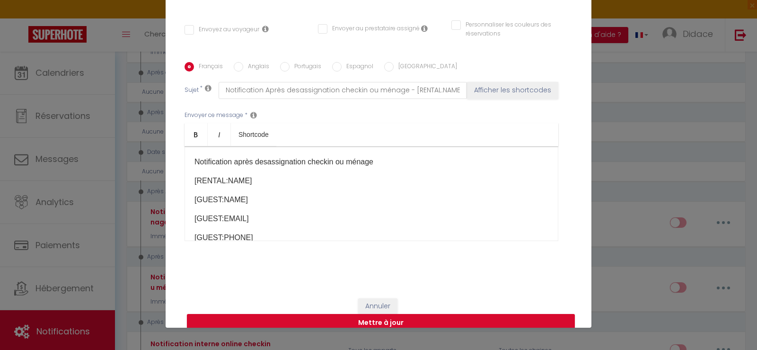
click at [617, 178] on div "Modifier la notification × Titre * Notification interne Après desassignation ch…" at bounding box center [378, 175] width 757 height 350
click at [617, 179] on div "Modifier la notification × Titre * Notification interne Après desassignation ch…" at bounding box center [378, 175] width 757 height 350
click at [613, 132] on div "Modifier la notification × Titre * Notification interne Après desassignation ch…" at bounding box center [378, 175] width 757 height 350
click at [366, 298] on button "Annuler" at bounding box center [377, 306] width 39 height 16
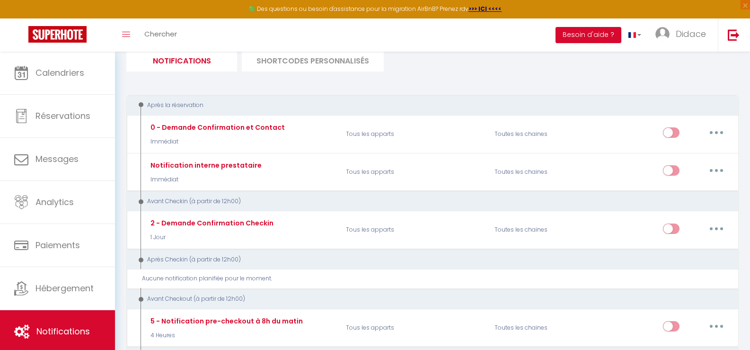
scroll to position [0, 0]
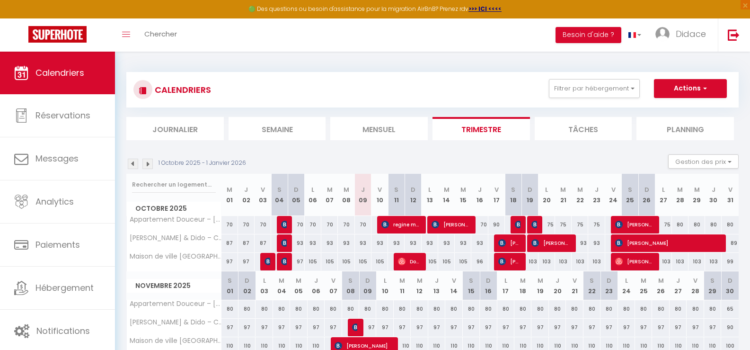
select select "not_cancelled"
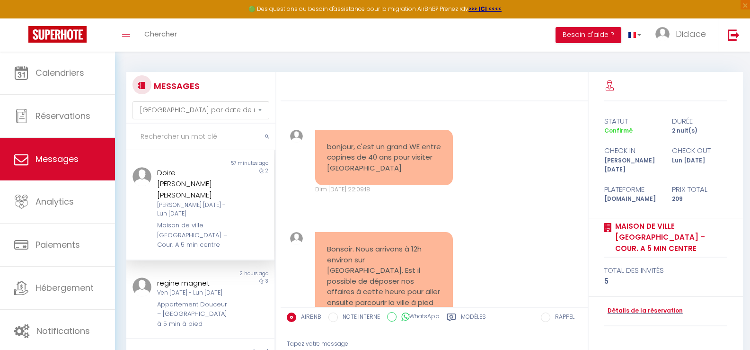
scroll to position [652, 0]
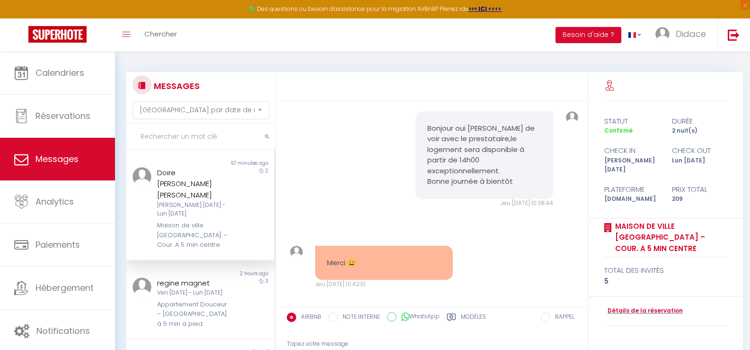
select select "2025"
select select "10"
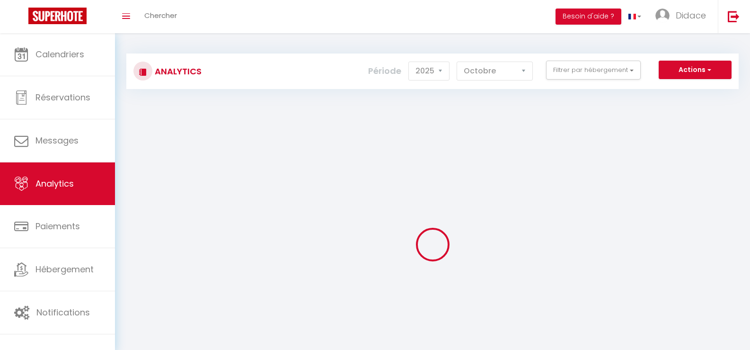
scroll to position [46, 0]
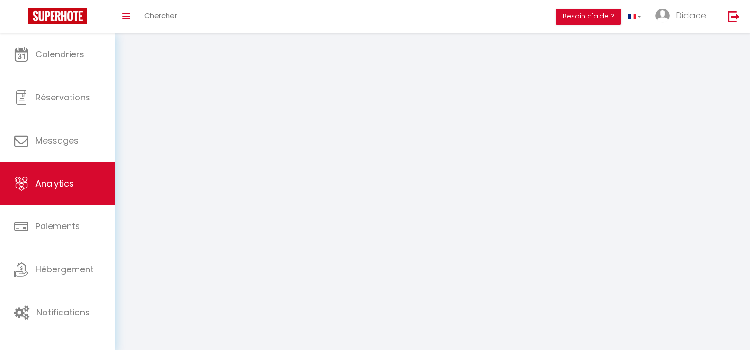
select select "2025"
select select "10"
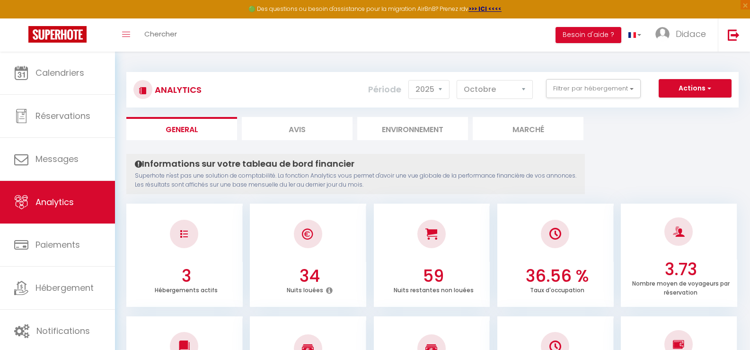
select select "2025"
select select "10"
click at [691, 35] on span "Didace" at bounding box center [691, 34] width 30 height 12
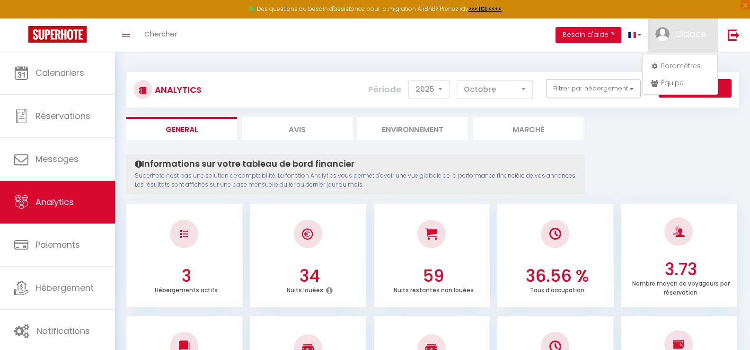
click at [264, 65] on div "Analytics Actions Génération SuperConciergerie Génération SuperAnalyzer Générat…" at bounding box center [432, 85] width 612 height 44
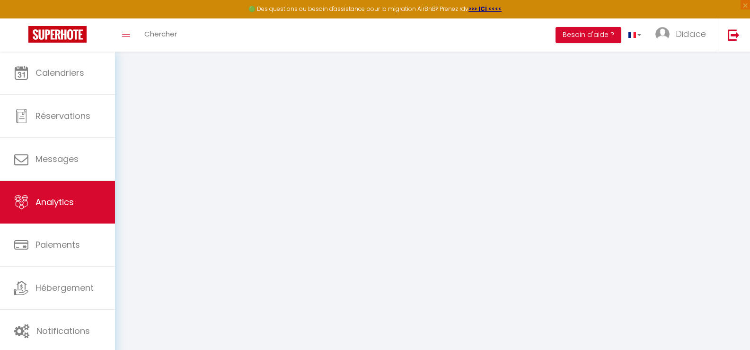
select select "2025"
select select "10"
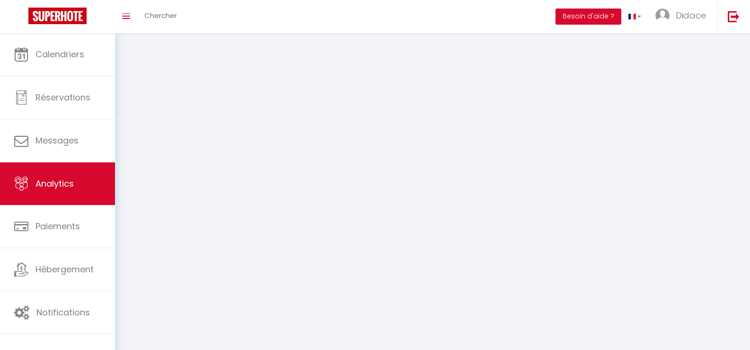
select select "2025"
select select "10"
select select "2025"
select select "10"
select select "2025"
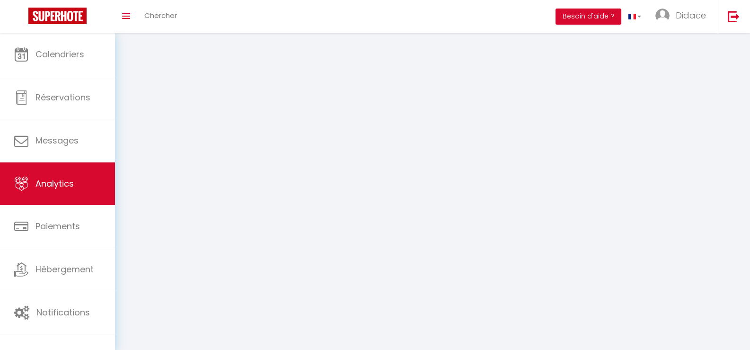
select select "10"
select select "2025"
select select "10"
